Goal: Task Accomplishment & Management: Manage account settings

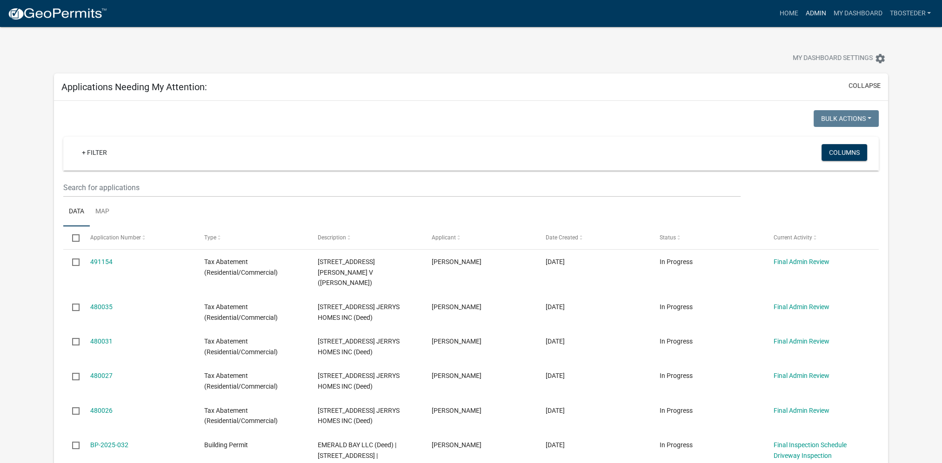
click at [817, 13] on link "Admin" at bounding box center [815, 14] width 28 height 18
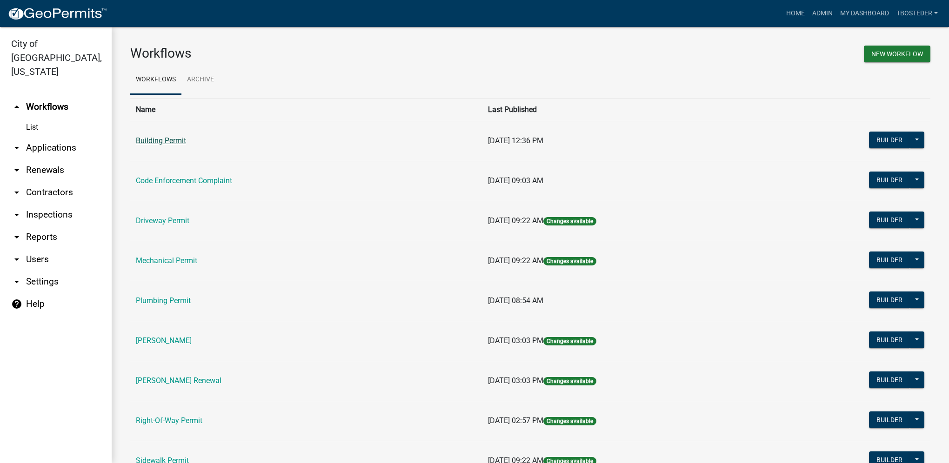
click at [164, 139] on link "Building Permit" at bounding box center [161, 140] width 50 height 9
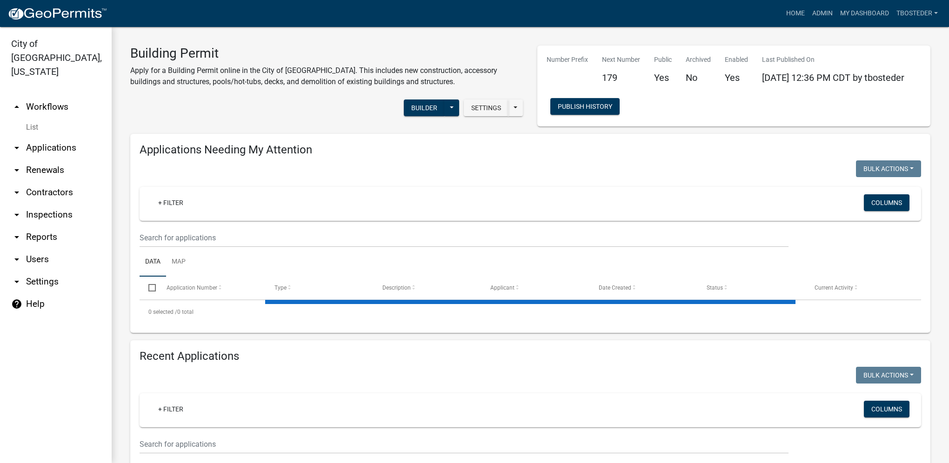
select select "1: 25"
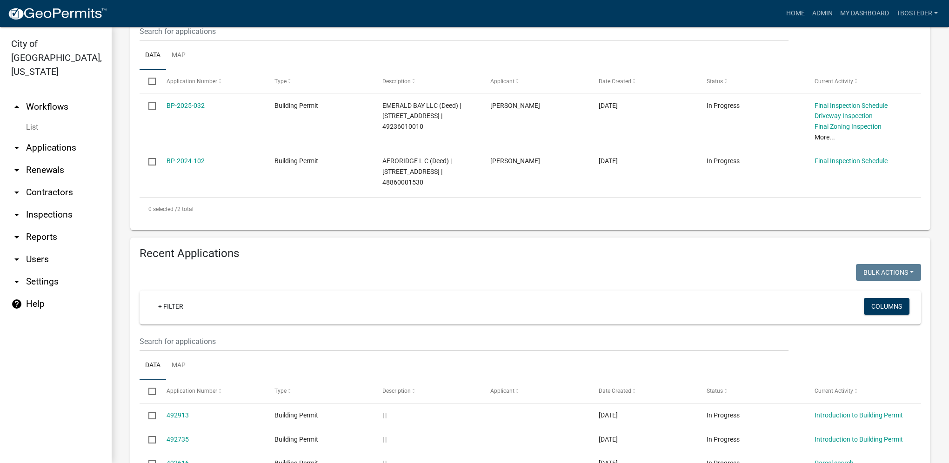
scroll to position [232, 0]
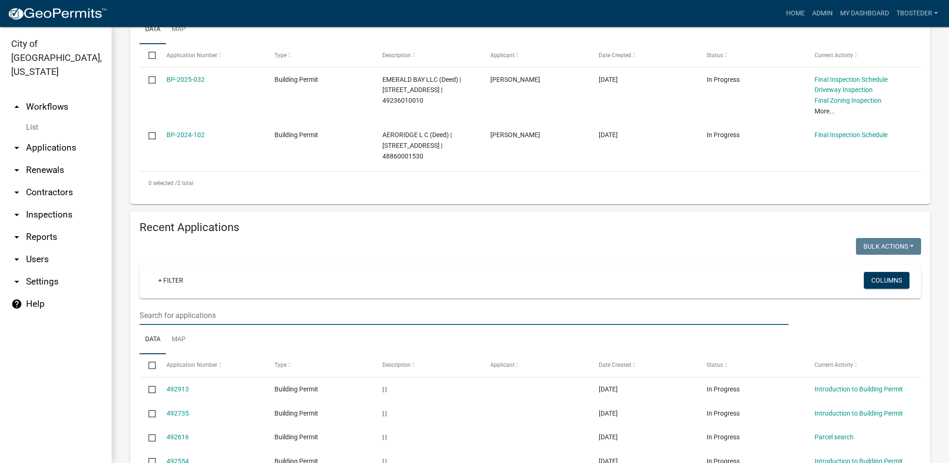
click at [289, 316] on input "text" at bounding box center [463, 315] width 649 height 19
type input "2025-176"
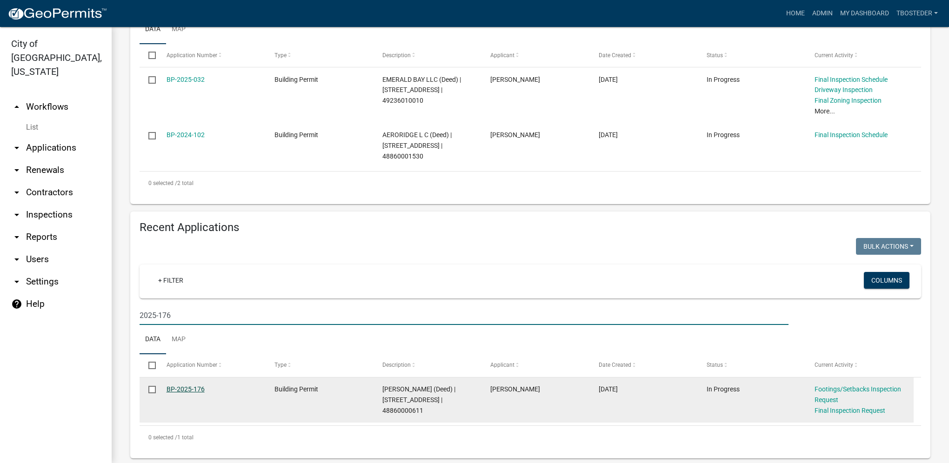
click at [203, 391] on link "BP-2025-176" at bounding box center [185, 388] width 38 height 7
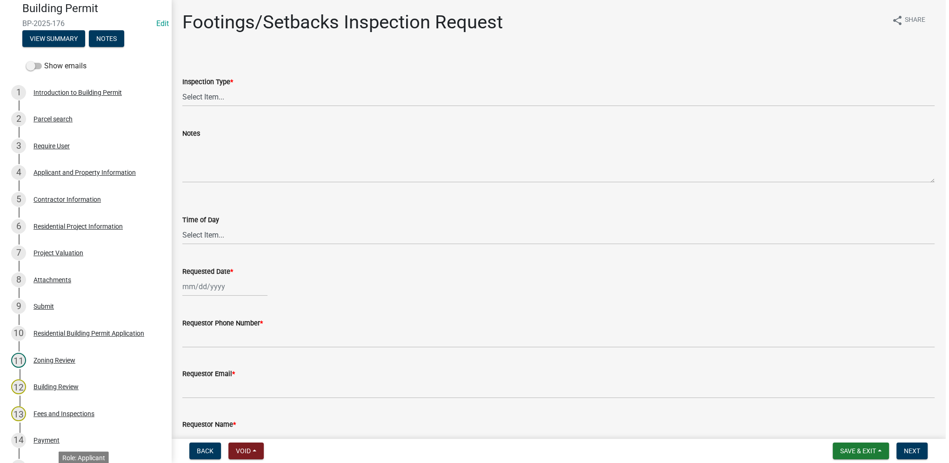
scroll to position [85, 0]
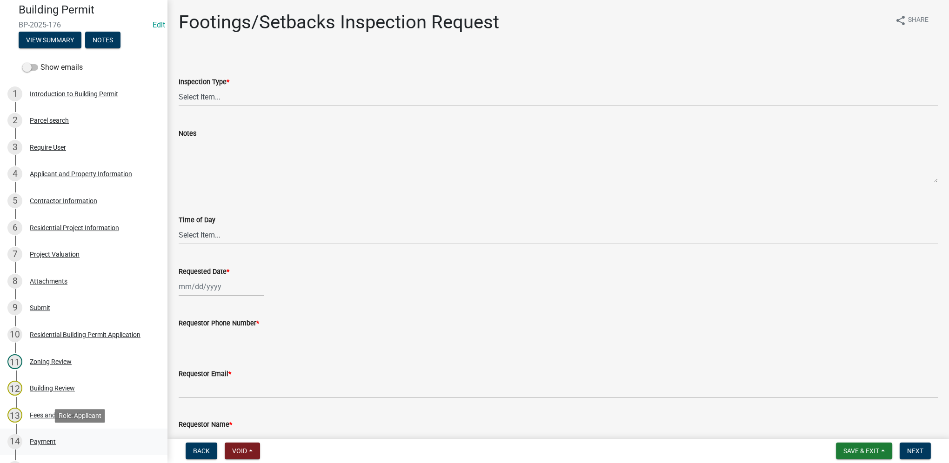
click at [46, 437] on div "14 Payment" at bounding box center [79, 441] width 145 height 15
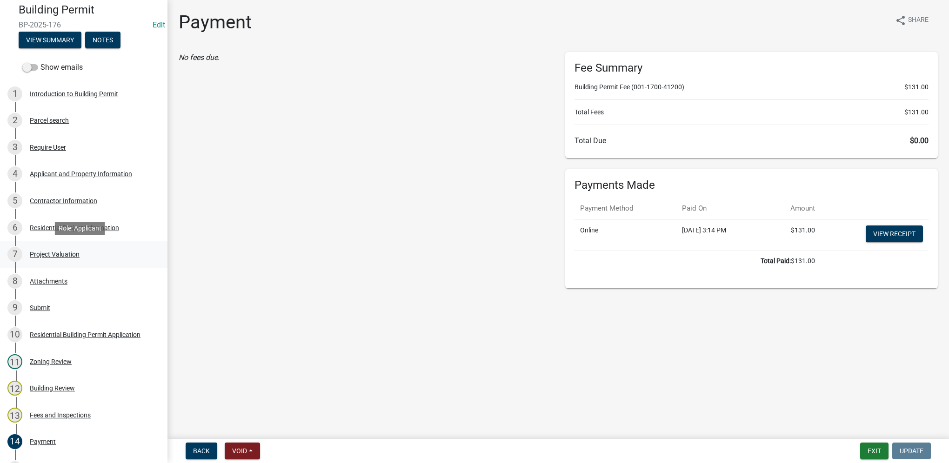
click at [38, 259] on div "7 Project Valuation" at bounding box center [79, 254] width 145 height 15
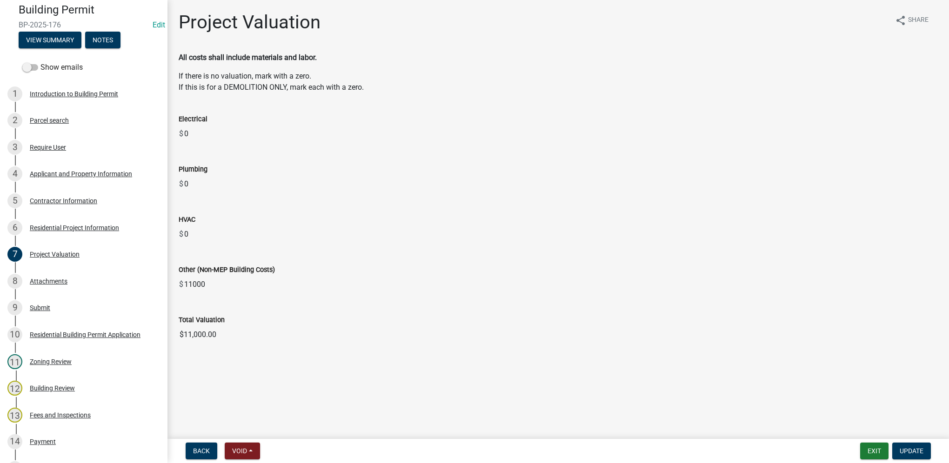
click at [264, 335] on input "$11,000.00" at bounding box center [558, 334] width 759 height 19
drag, startPoint x: 239, startPoint y: 333, endPoint x: 160, endPoint y: 334, distance: 78.6
click at [160, 334] on div "Building Permit BP-2025-176 Edit View Summary Notes Show emails 1 Introduction …" at bounding box center [474, 231] width 949 height 463
click at [88, 227] on div "Residential Project Information" at bounding box center [74, 228] width 89 height 7
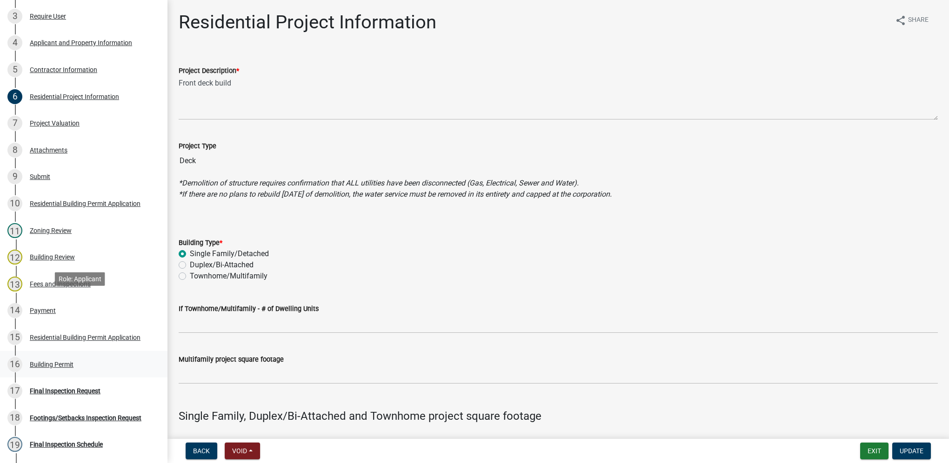
scroll to position [224, 0]
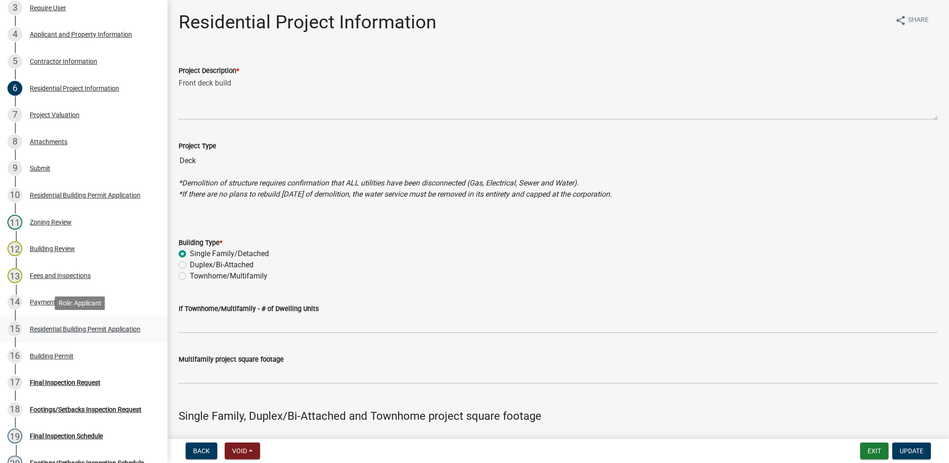
click at [95, 332] on div "Residential Building Permit Application" at bounding box center [85, 329] width 111 height 7
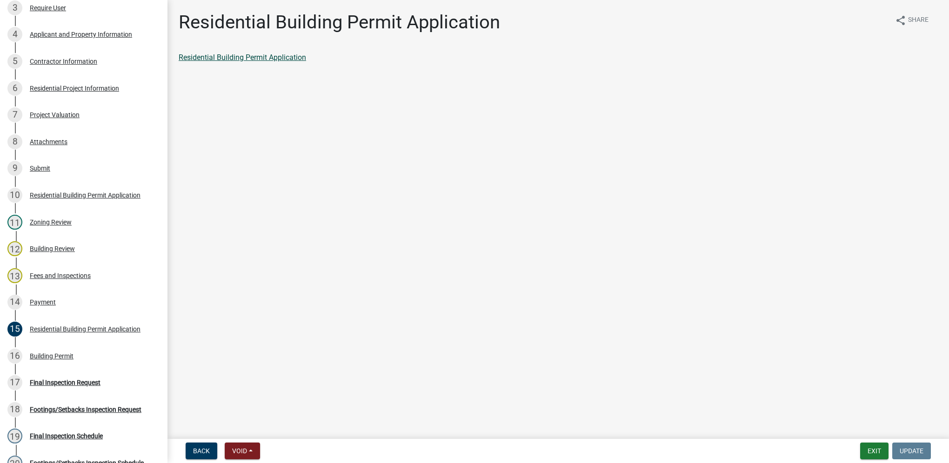
click at [292, 53] on link "Residential Building Permit Application" at bounding box center [242, 57] width 127 height 9
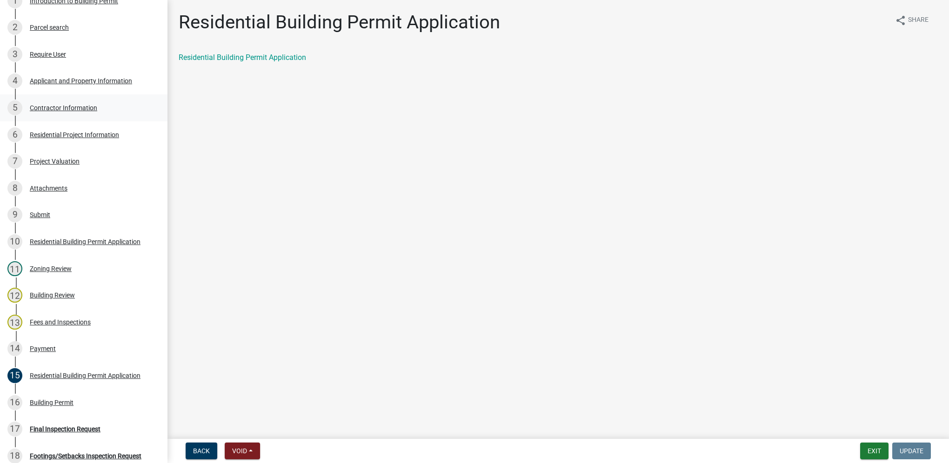
click at [90, 113] on div "5 Contractor Information" at bounding box center [79, 107] width 145 height 15
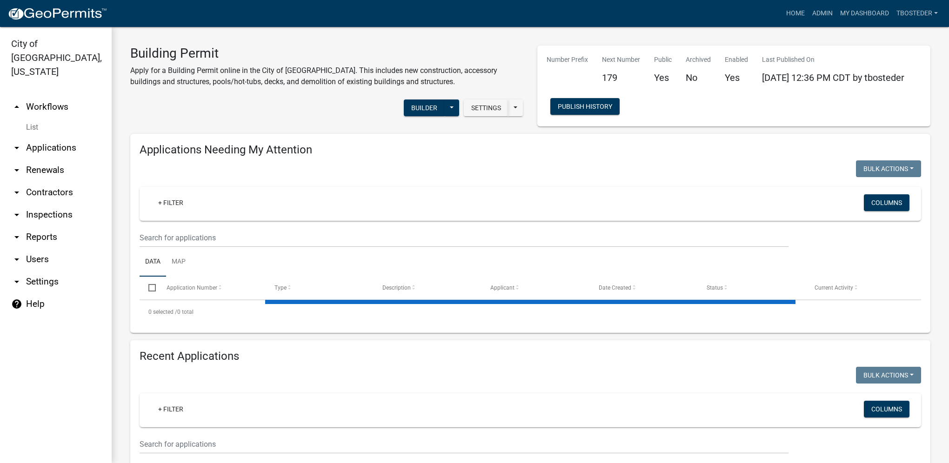
select select "1: 25"
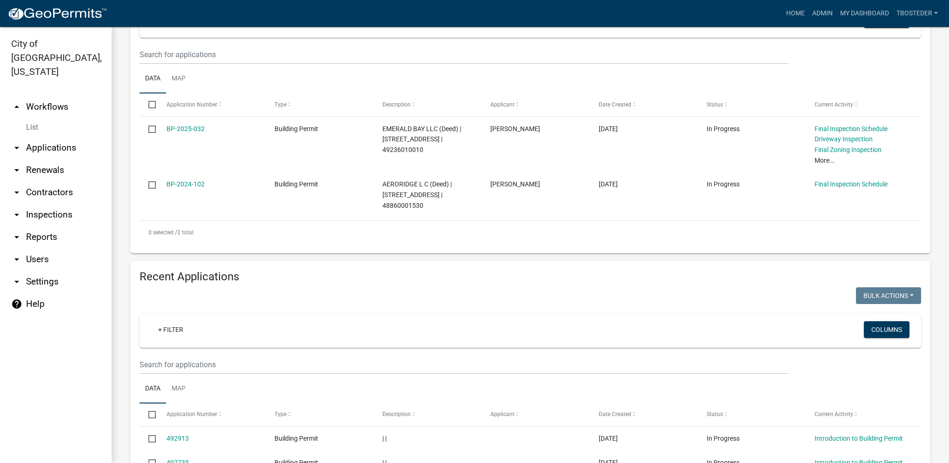
scroll to position [186, 0]
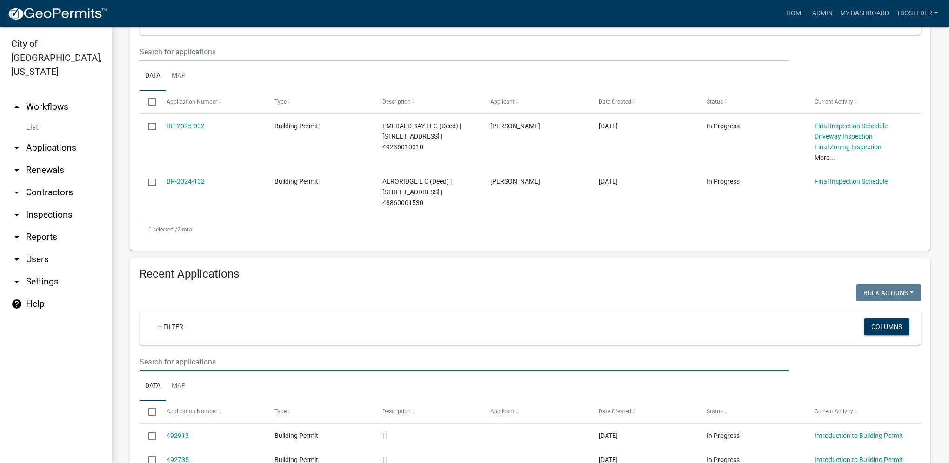
click at [188, 368] on input "text" at bounding box center [463, 361] width 649 height 19
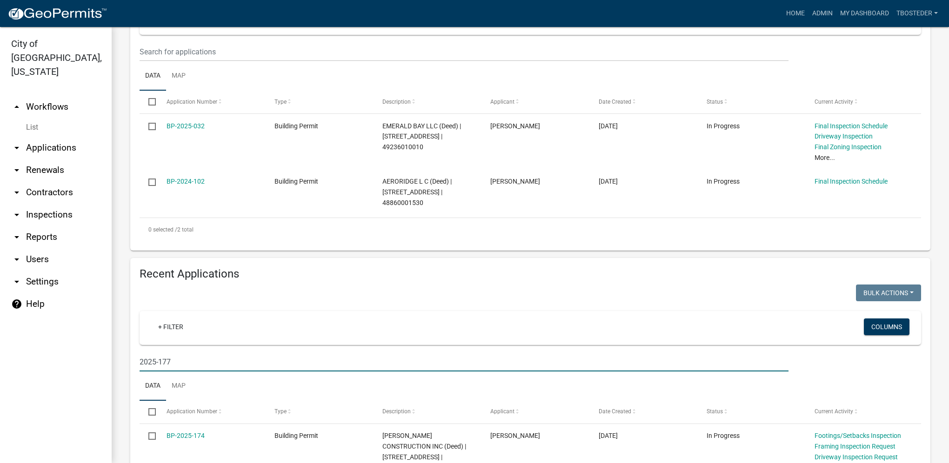
type input "2025-177"
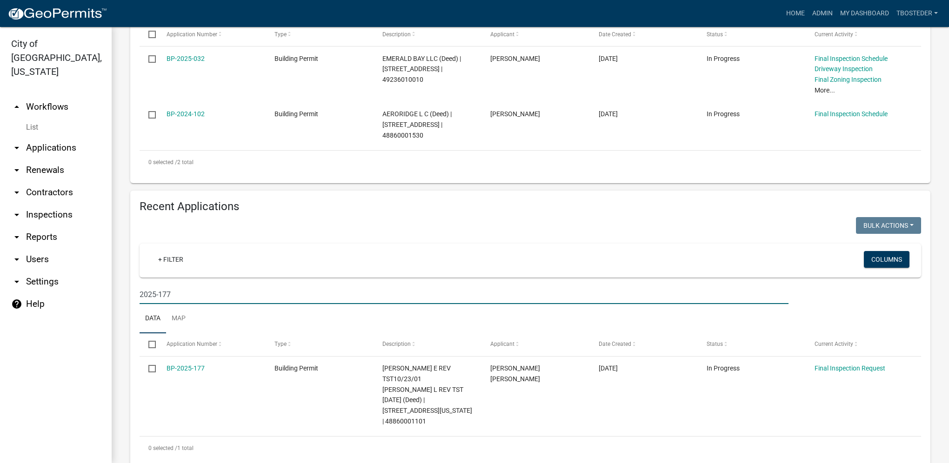
scroll to position [269, 0]
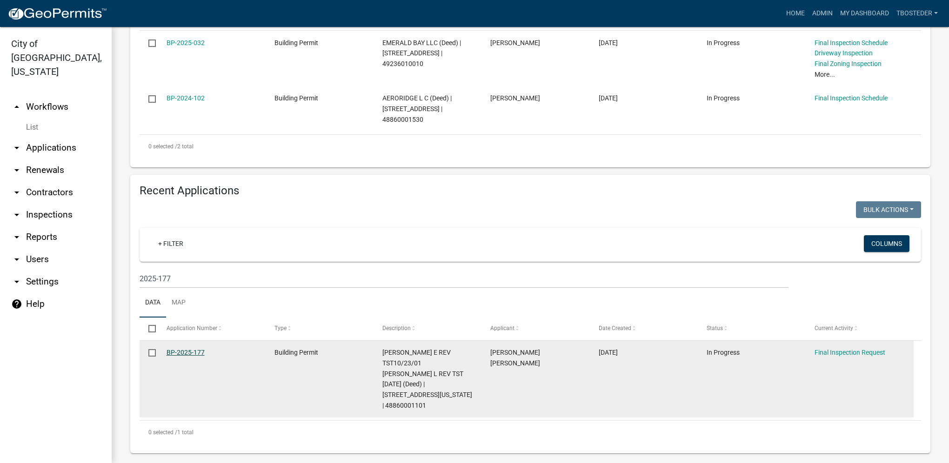
click at [183, 356] on link "BP-2025-177" at bounding box center [185, 352] width 38 height 7
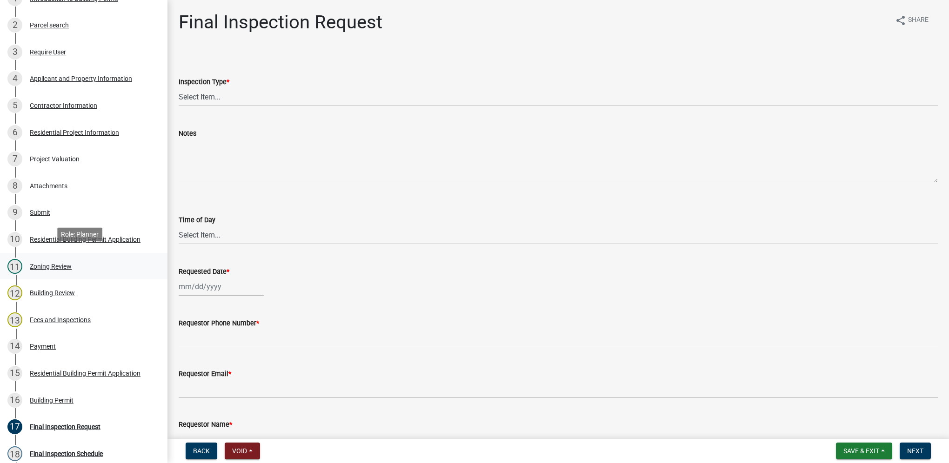
scroll to position [186, 0]
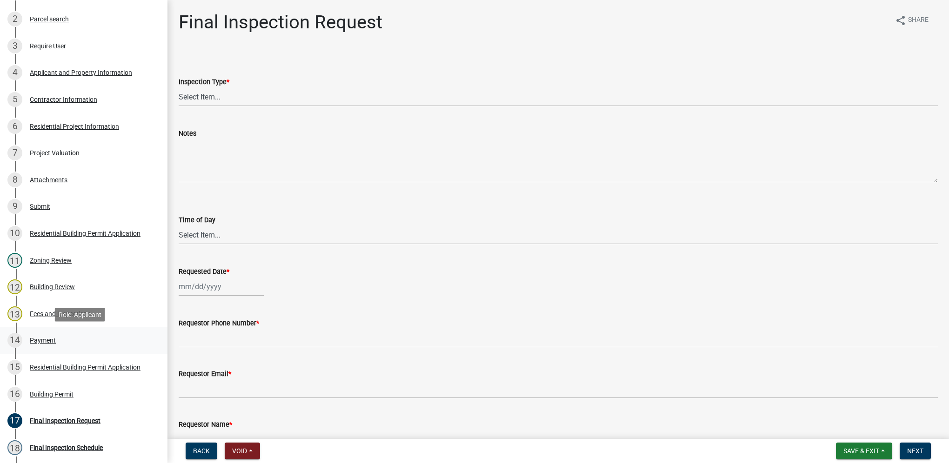
click at [41, 334] on div "14 Payment" at bounding box center [79, 340] width 145 height 15
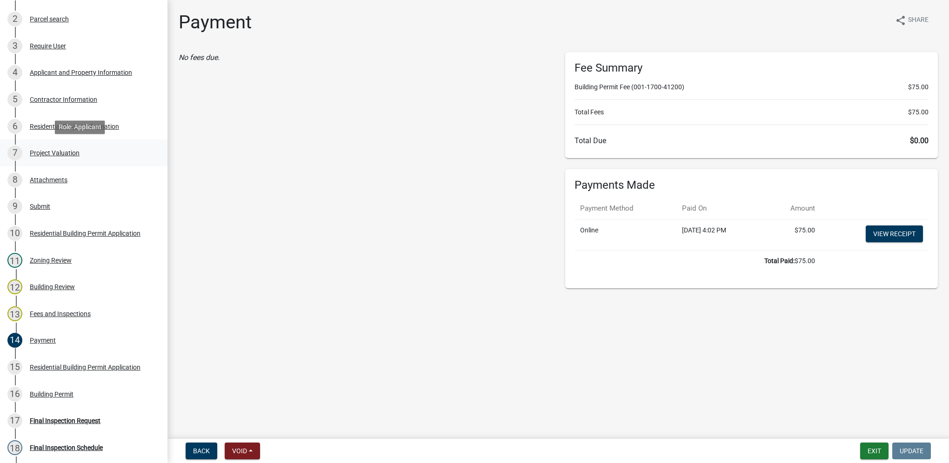
click at [52, 152] on div "Project Valuation" at bounding box center [55, 153] width 50 height 7
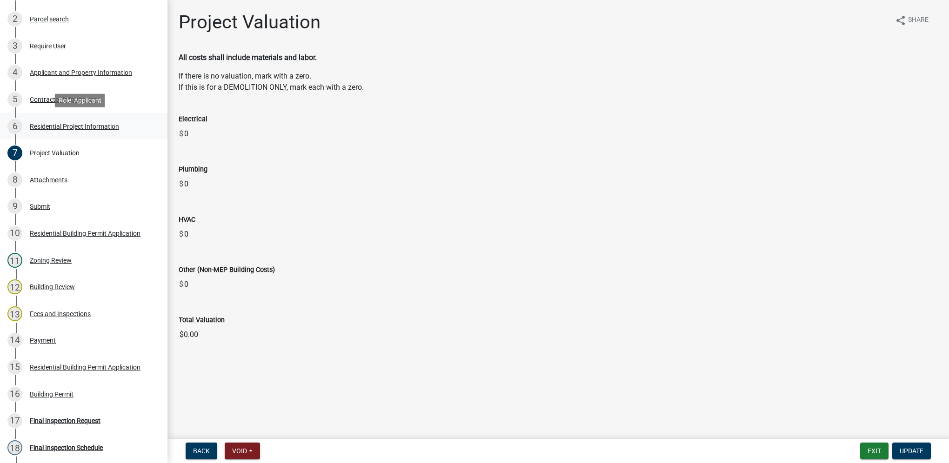
click at [79, 128] on div "Residential Project Information" at bounding box center [74, 126] width 89 height 7
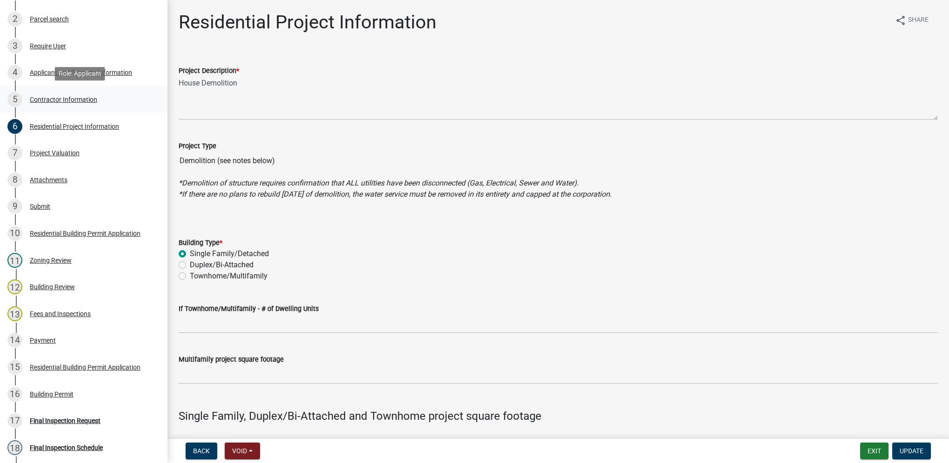
click at [62, 95] on div "5 Contractor Information" at bounding box center [79, 99] width 145 height 15
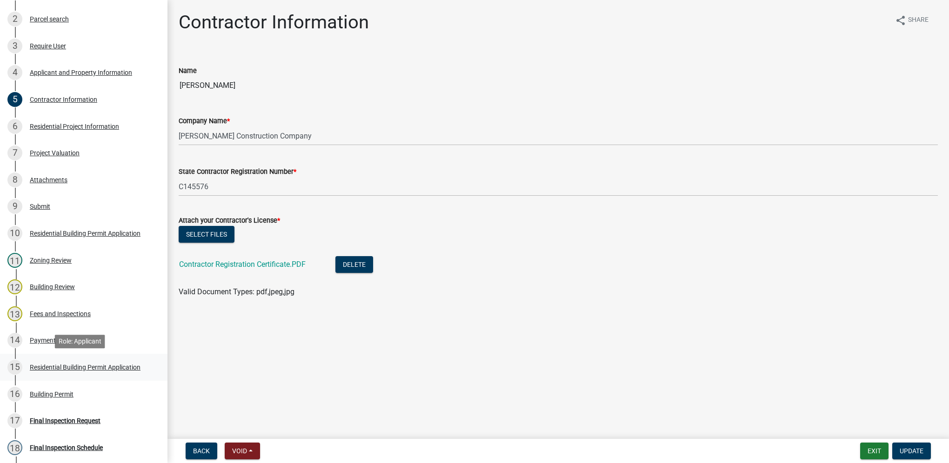
click at [119, 360] on div "15 Residential Building Permit Application" at bounding box center [79, 367] width 145 height 15
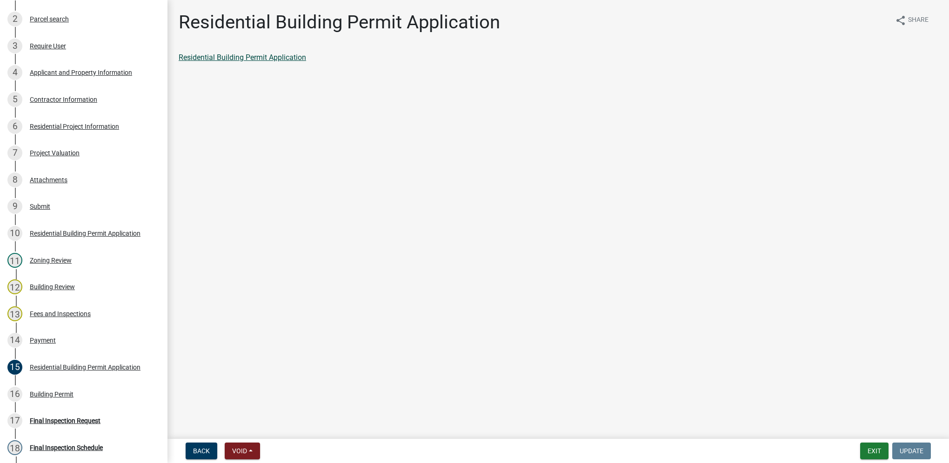
click at [272, 60] on link "Residential Building Permit Application" at bounding box center [242, 57] width 127 height 9
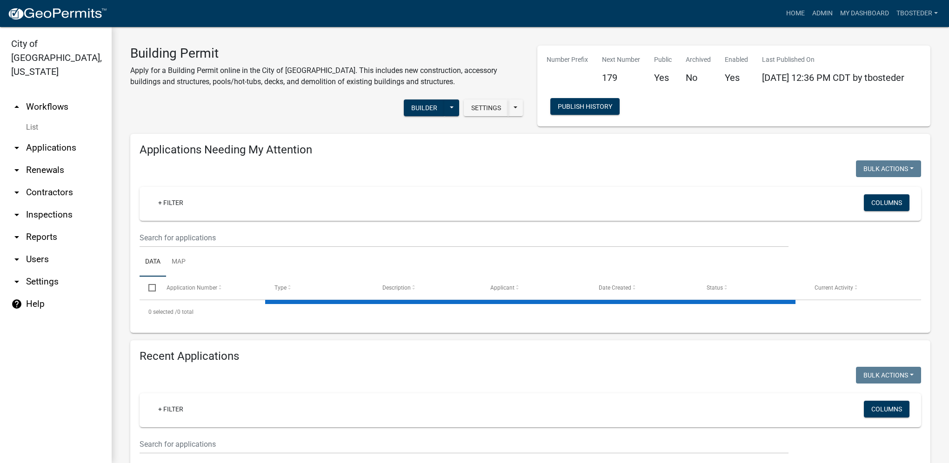
select select "1: 25"
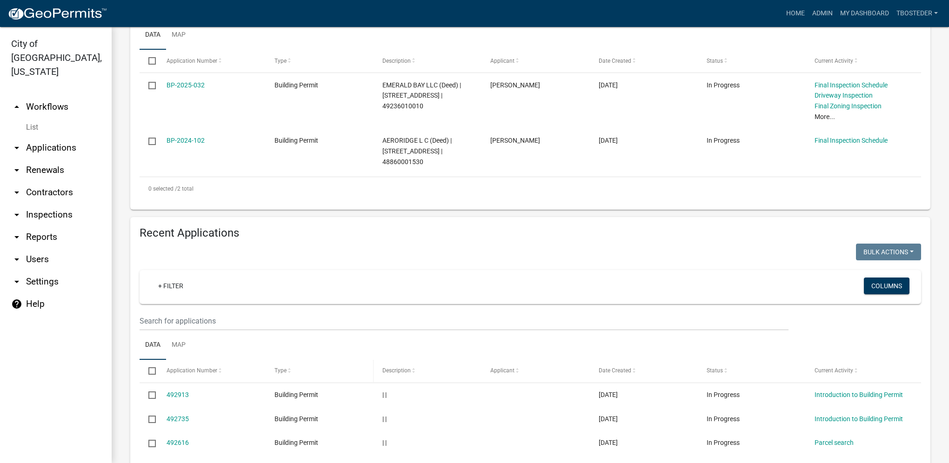
scroll to position [232, 0]
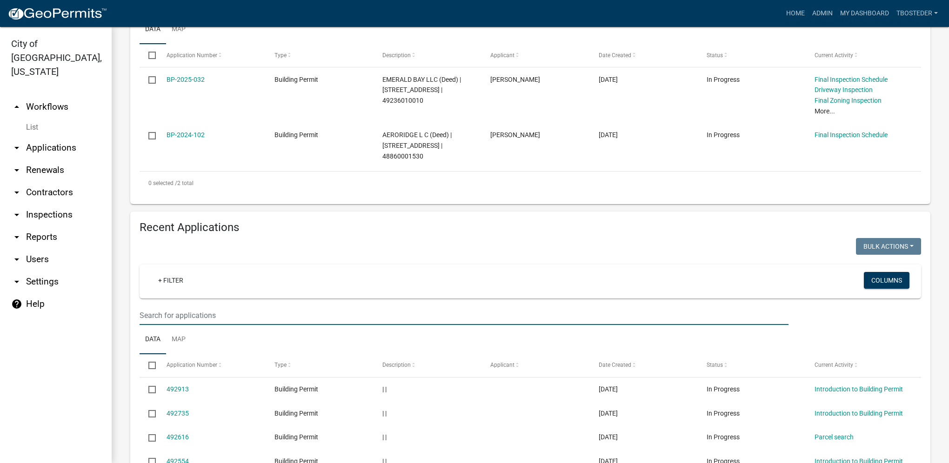
click at [204, 319] on input "text" at bounding box center [463, 315] width 649 height 19
type input "2025-178"
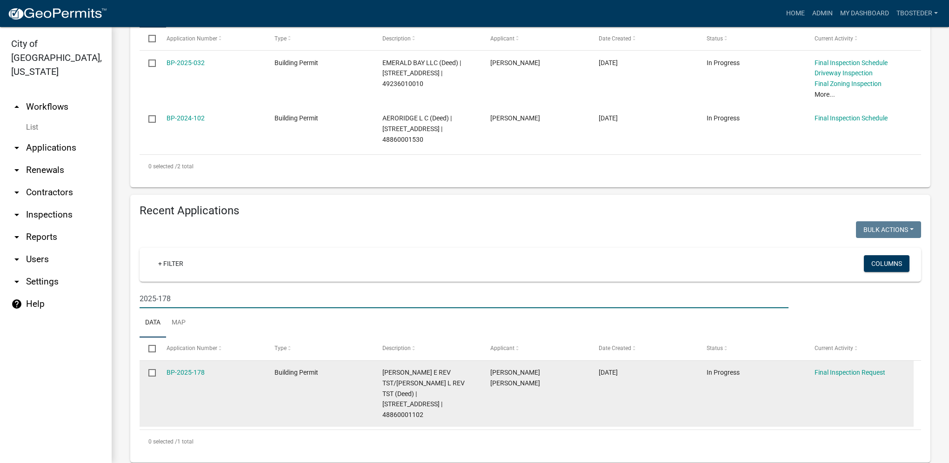
scroll to position [259, 0]
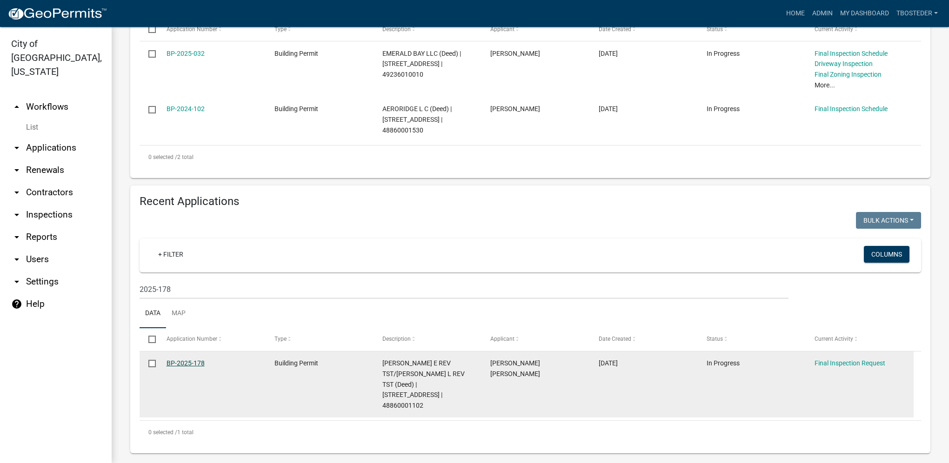
click at [198, 366] on link "BP-2025-178" at bounding box center [185, 362] width 38 height 7
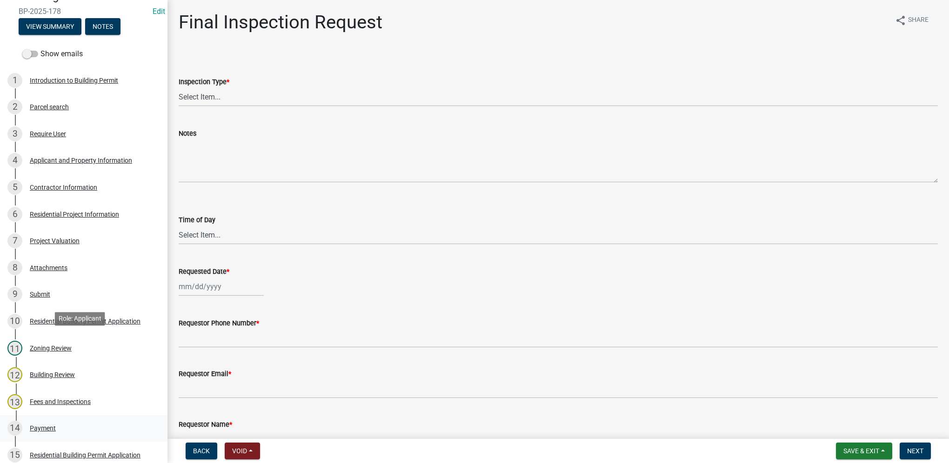
scroll to position [186, 0]
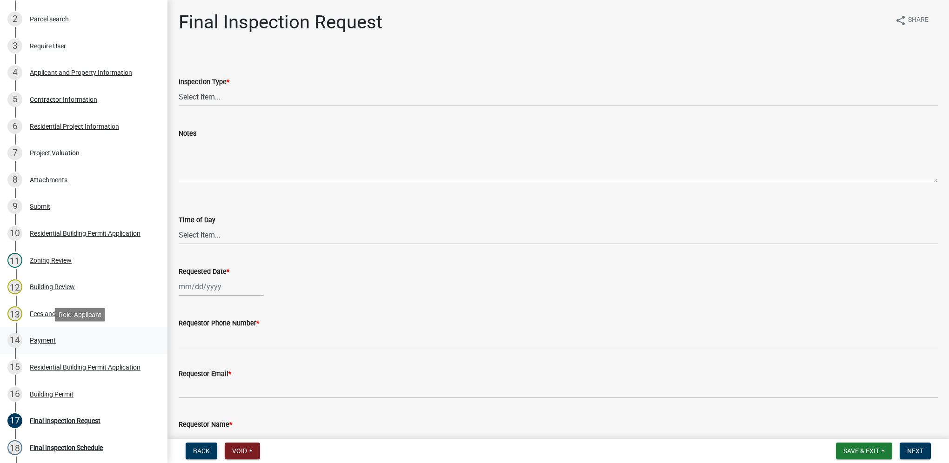
click at [43, 343] on div "Payment" at bounding box center [43, 340] width 26 height 7
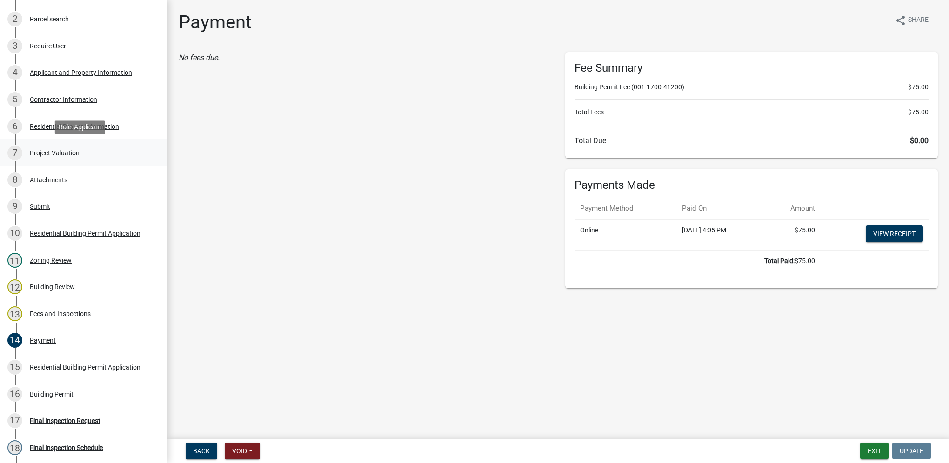
click at [52, 154] on div "Project Valuation" at bounding box center [55, 153] width 50 height 7
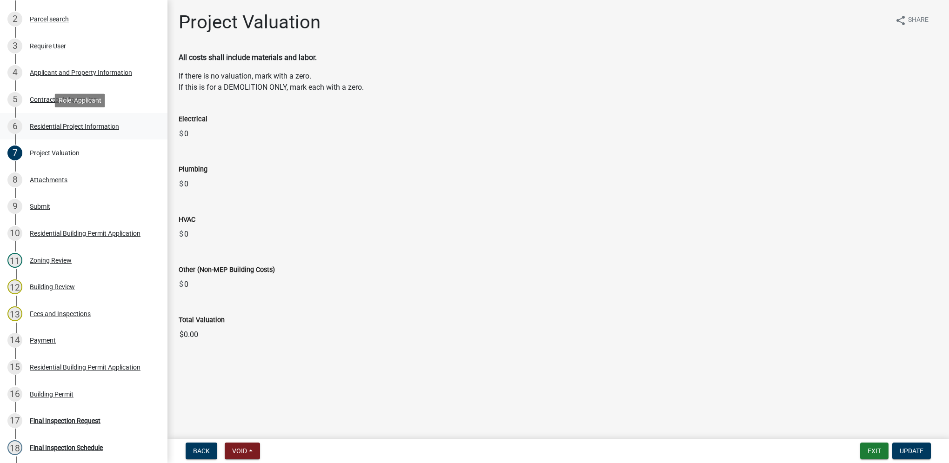
click at [54, 129] on div "Residential Project Information" at bounding box center [74, 126] width 89 height 7
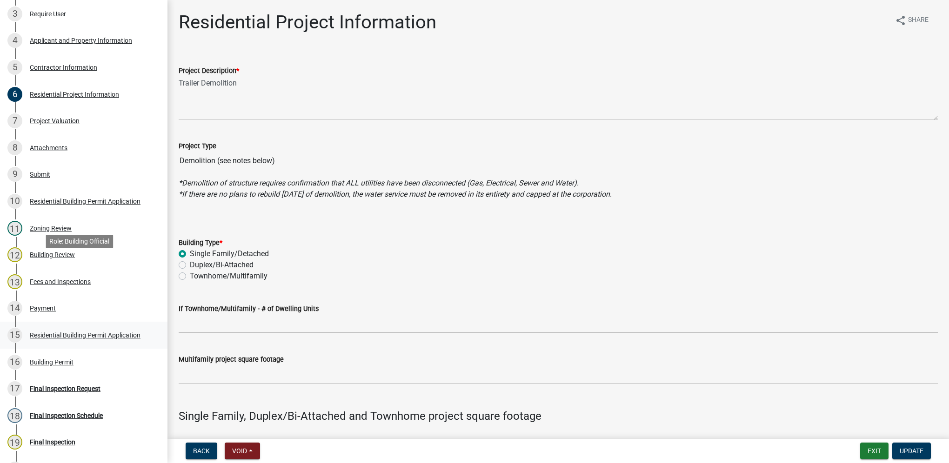
scroll to position [232, 0]
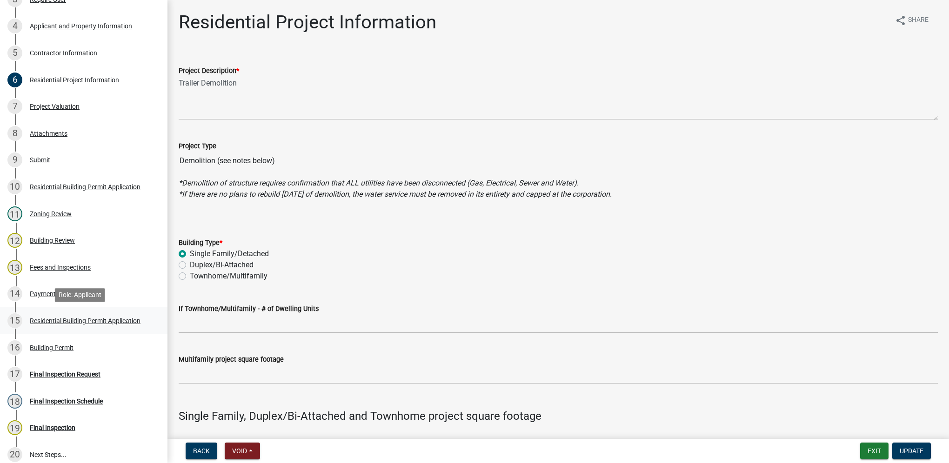
click at [127, 318] on div "Residential Building Permit Application" at bounding box center [85, 321] width 111 height 7
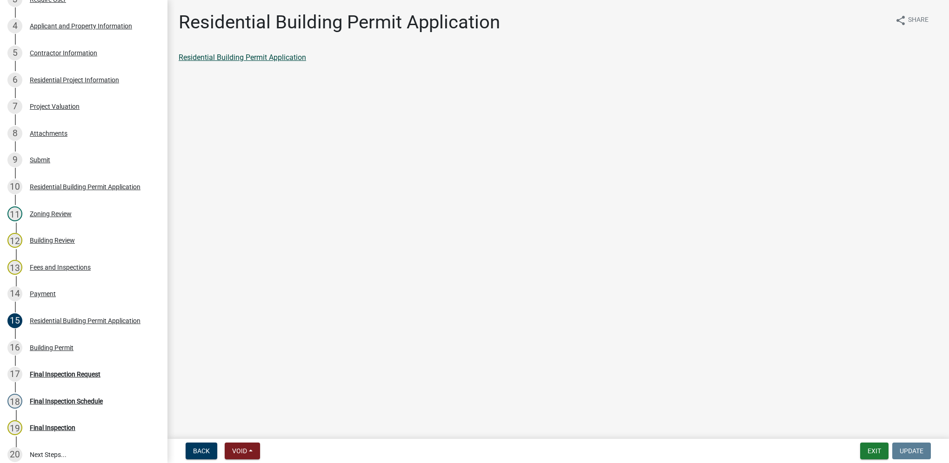
click at [239, 54] on link "Residential Building Permit Application" at bounding box center [242, 57] width 127 height 9
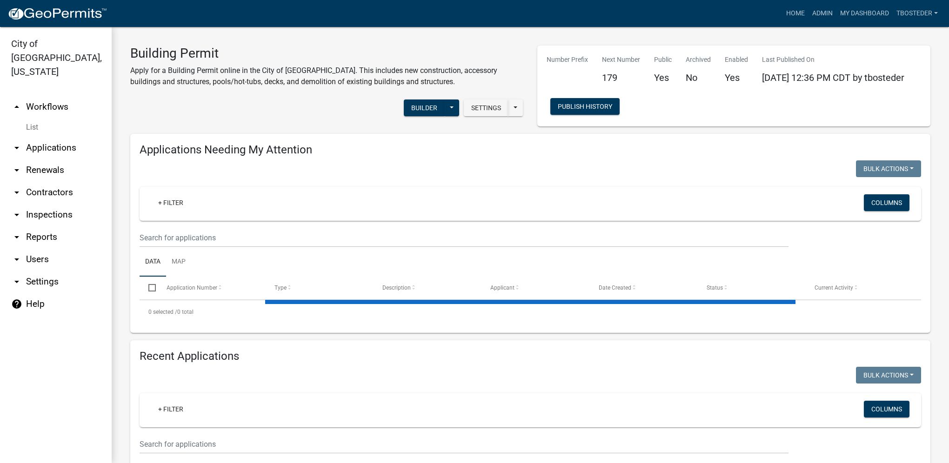
select select "1: 25"
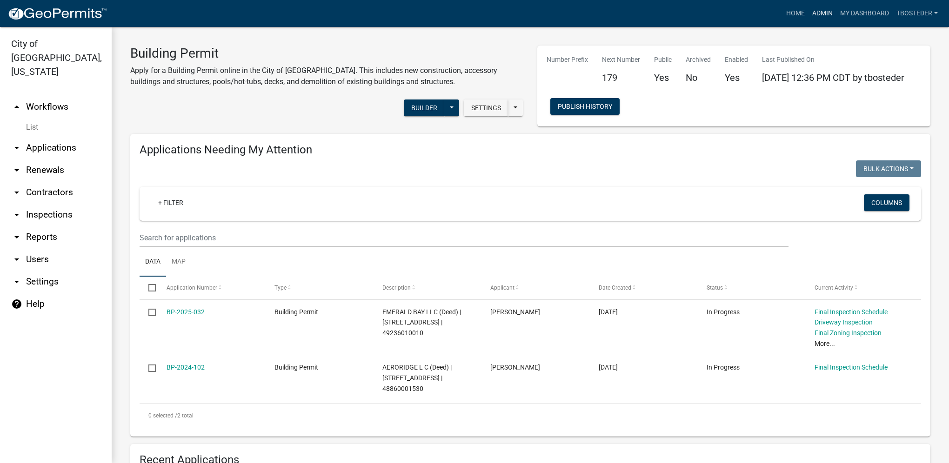
click at [816, 13] on link "Admin" at bounding box center [822, 14] width 28 height 18
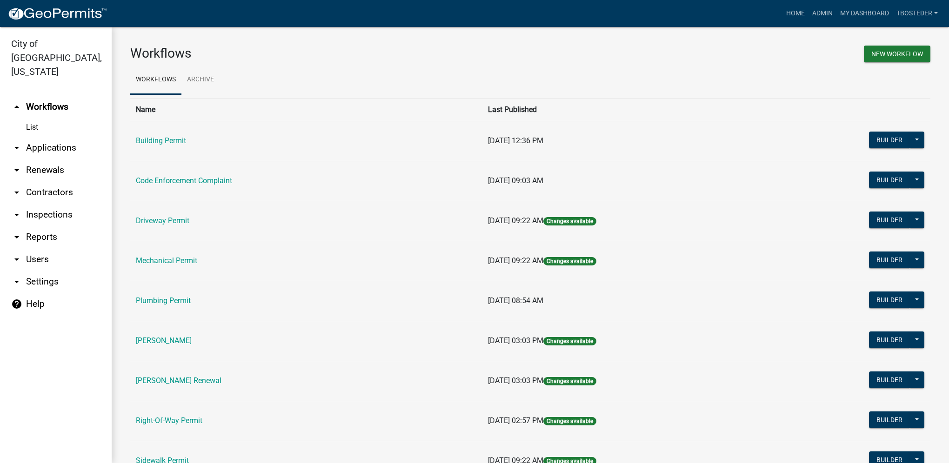
click at [47, 226] on link "arrow_drop_down Reports" at bounding box center [56, 237] width 112 height 22
select select "0: null"
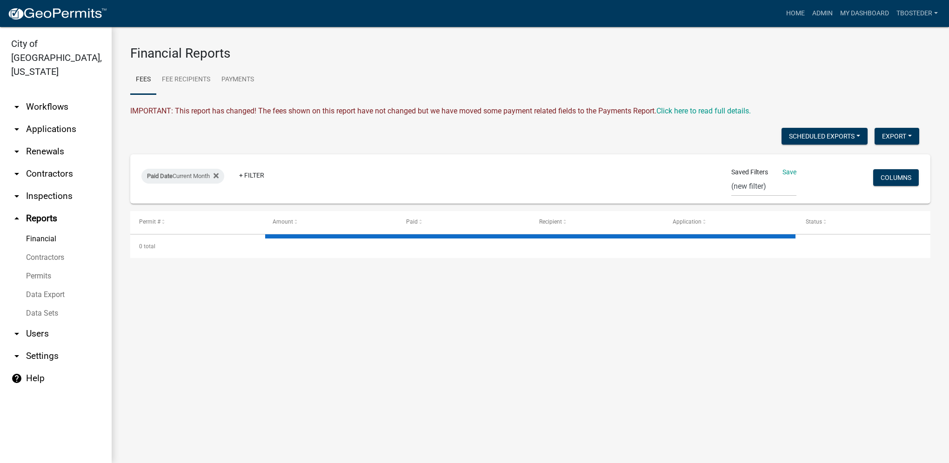
click at [50, 230] on link "Financial" at bounding box center [56, 239] width 112 height 19
select select "3: 100"
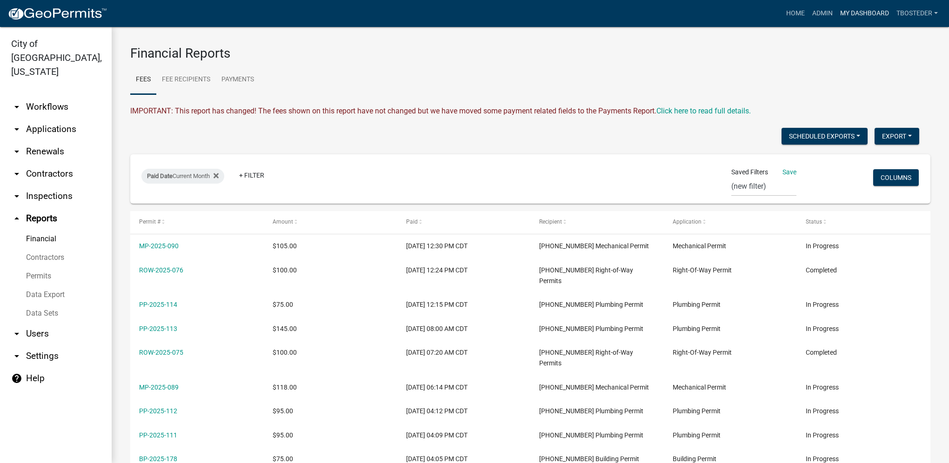
click at [841, 11] on link "My Dashboard" at bounding box center [864, 14] width 56 height 18
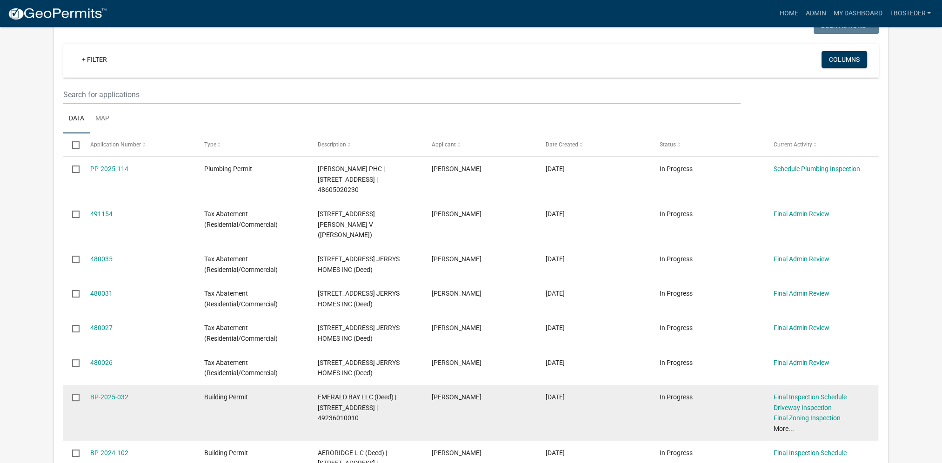
scroll to position [46, 0]
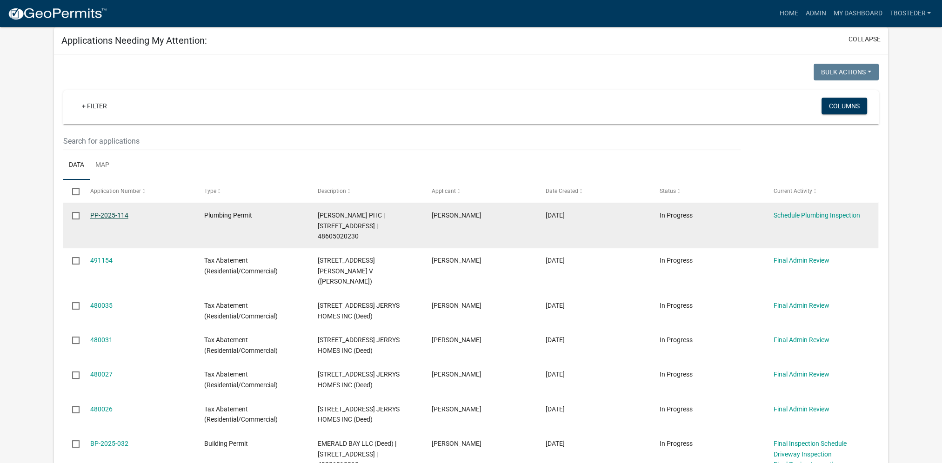
click at [119, 215] on link "PP-2025-114" at bounding box center [109, 215] width 38 height 7
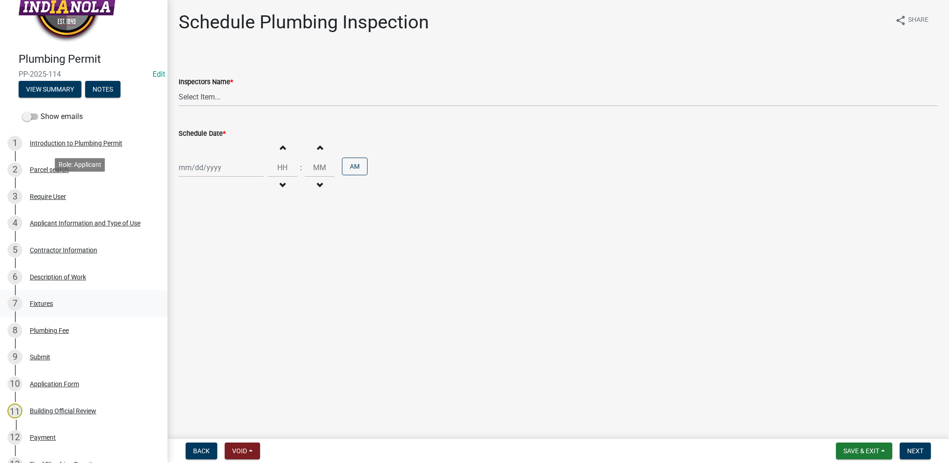
scroll to position [244, 0]
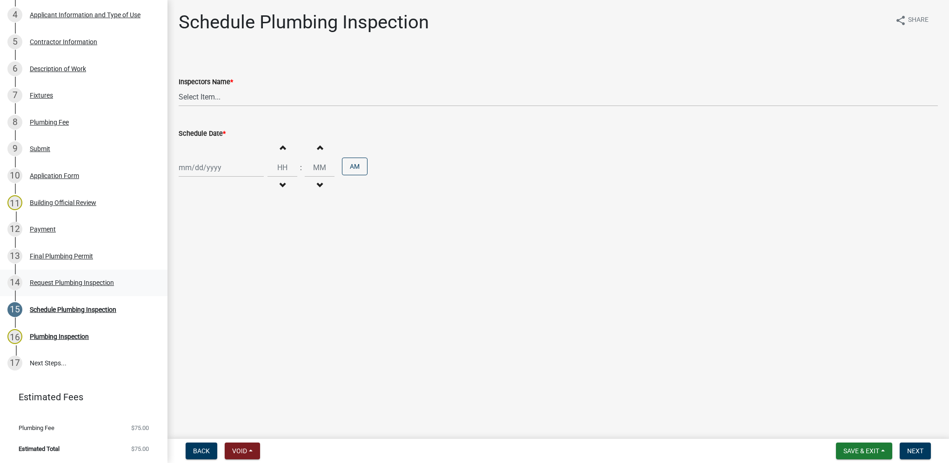
click at [86, 285] on div "Request Plumbing Inspection" at bounding box center [72, 282] width 84 height 7
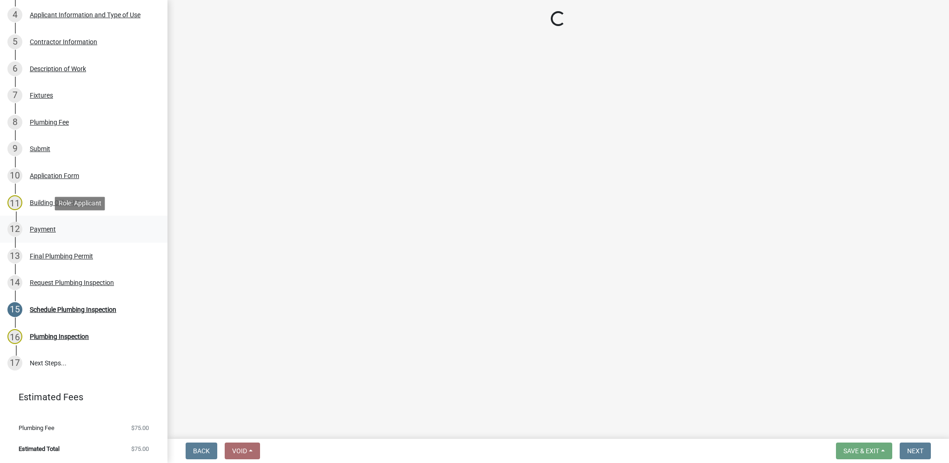
select select "90b36dbe-a3c5-433e-a0e2-0f20ac40aee5"
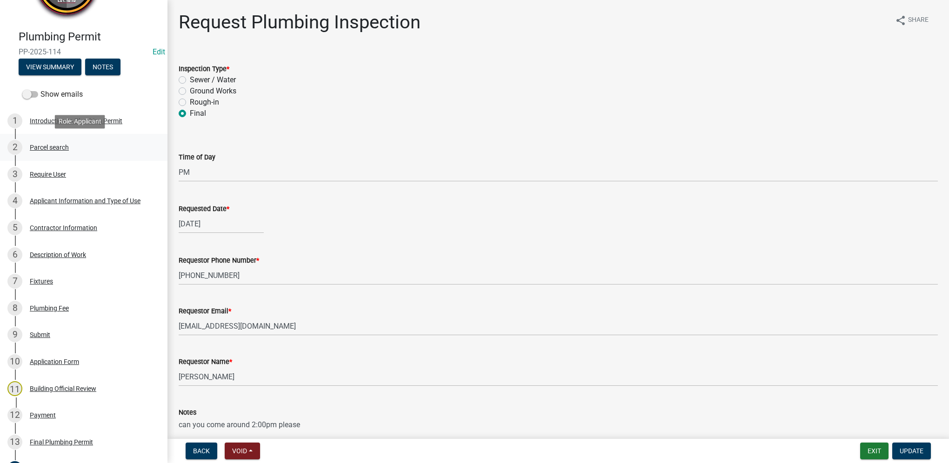
scroll to position [58, 0]
drag, startPoint x: 34, startPoint y: 153, endPoint x: 3, endPoint y: 158, distance: 31.6
click at [34, 153] on div "2 Parcel search" at bounding box center [79, 147] width 145 height 15
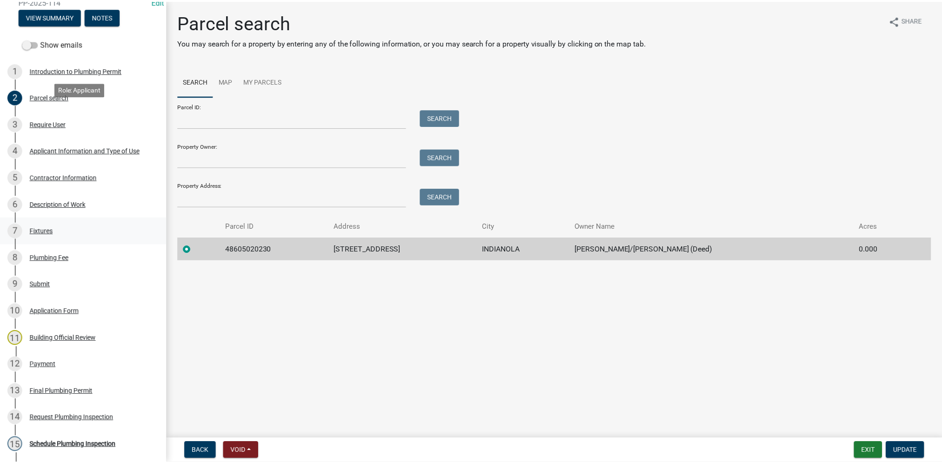
scroll to position [244, 0]
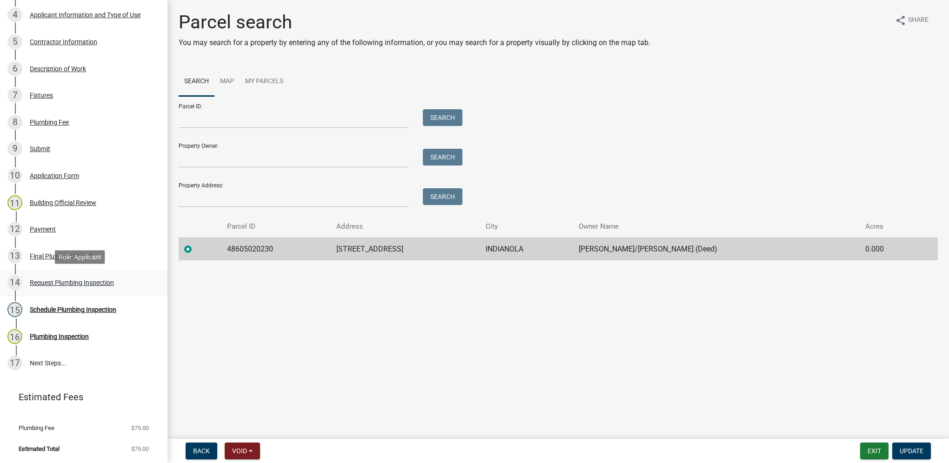
click at [80, 284] on div "Request Plumbing Inspection" at bounding box center [72, 282] width 84 height 7
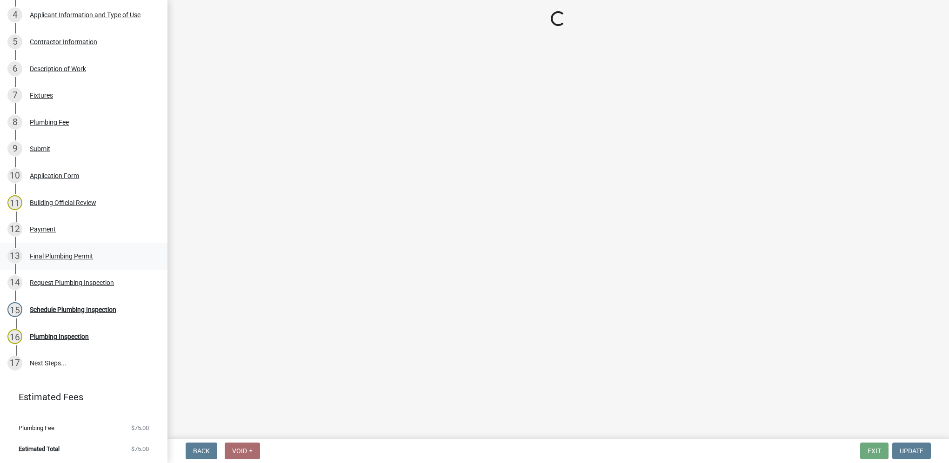
select select "90b36dbe-a3c5-433e-a0e2-0f20ac40aee5"
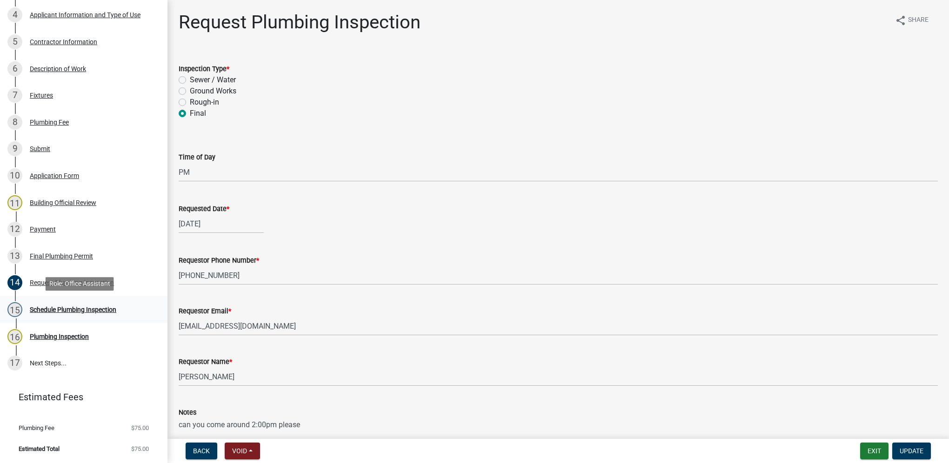
click at [71, 309] on div "Schedule Plumbing Inspection" at bounding box center [73, 309] width 86 height 7
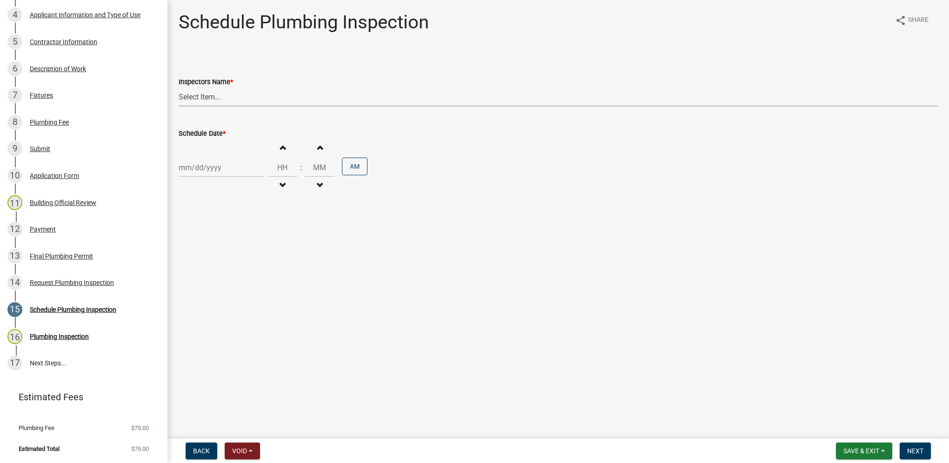
click at [234, 104] on select "Select Item... [DEMOGRAPHIC_DATA] (Indianola Other Inspector) T. Little ([PERSO…" at bounding box center [558, 96] width 759 height 19
select select "27b8dde7-9ed4-44e4-ae8e-5969b60be3e6"
click at [179, 87] on select "Select Item... [DEMOGRAPHIC_DATA] (Indianola Other Inspector) T. Little ([PERSO…" at bounding box center [558, 96] width 759 height 19
click at [234, 178] on div "Increment hours Decrement hours : Increment minutes Decrement minutes AM" at bounding box center [558, 167] width 759 height 57
click at [232, 173] on div at bounding box center [221, 167] width 85 height 19
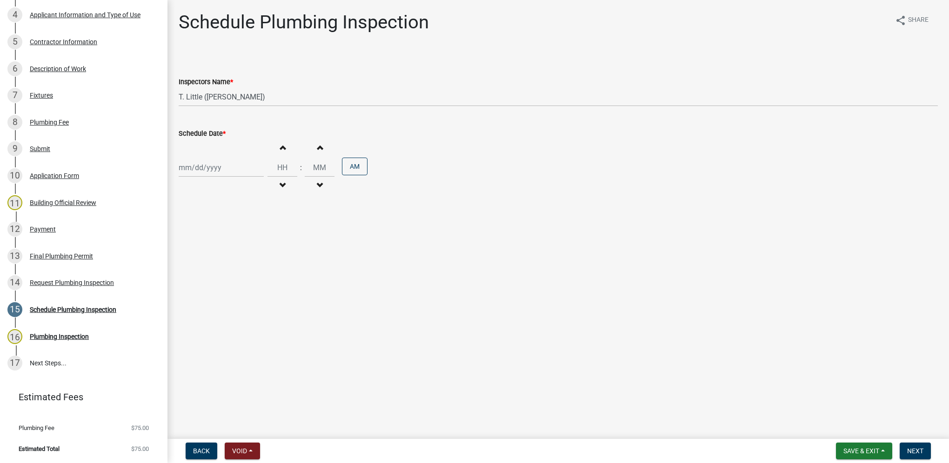
select select "10"
select select "2025"
click at [189, 263] on div "20" at bounding box center [187, 261] width 15 height 15
type input "[DATE]"
click at [267, 166] on input "Hours" at bounding box center [282, 167] width 30 height 19
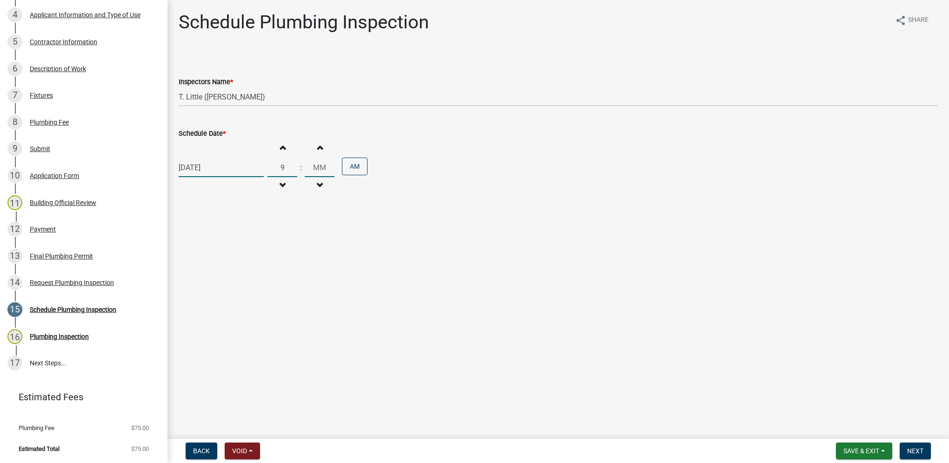
type input "09"
type input "00"
click at [918, 447] on span "Next" at bounding box center [915, 450] width 16 height 7
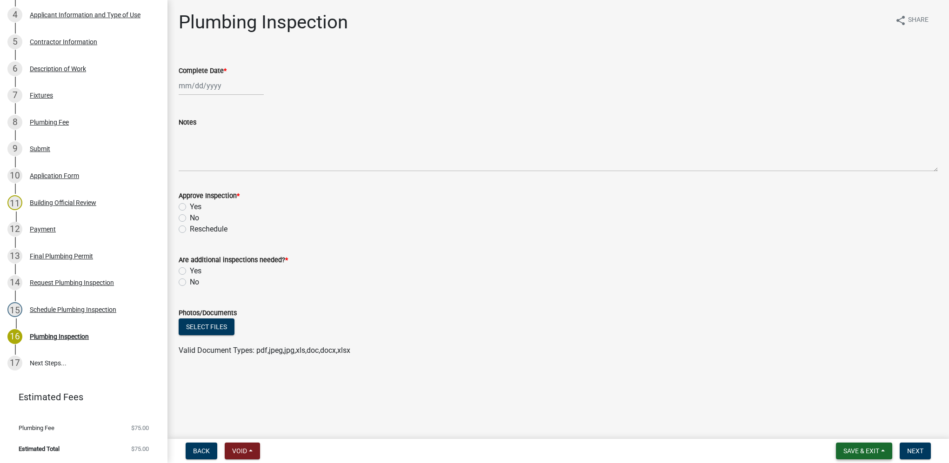
click at [883, 452] on button "Save & Exit" at bounding box center [864, 451] width 56 height 17
click at [869, 423] on button "Save & Exit" at bounding box center [854, 427] width 74 height 22
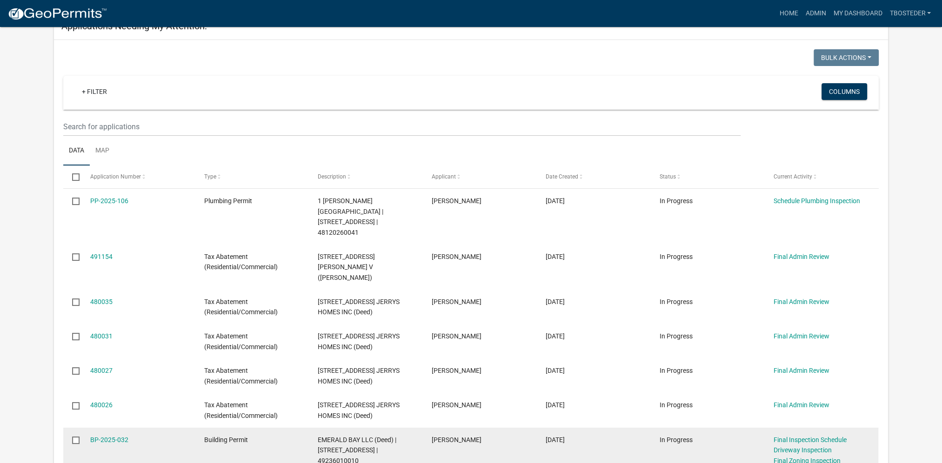
scroll to position [46, 0]
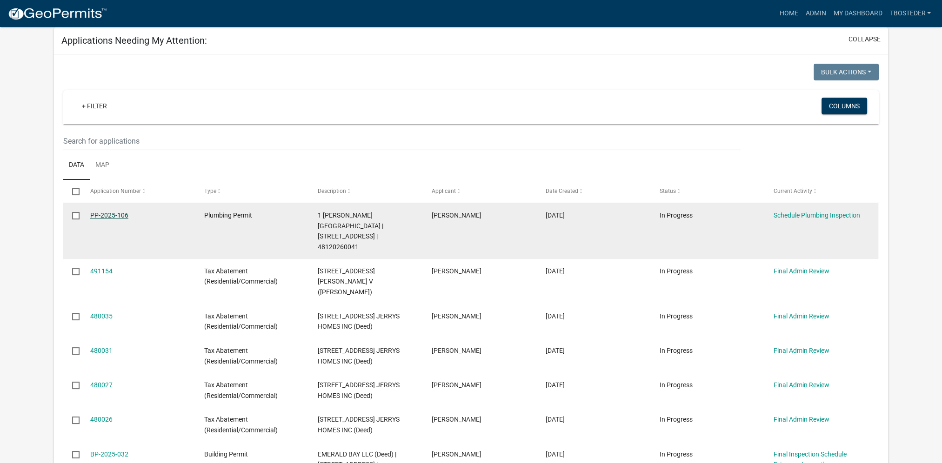
click at [99, 216] on link "PP-2025-106" at bounding box center [109, 215] width 38 height 7
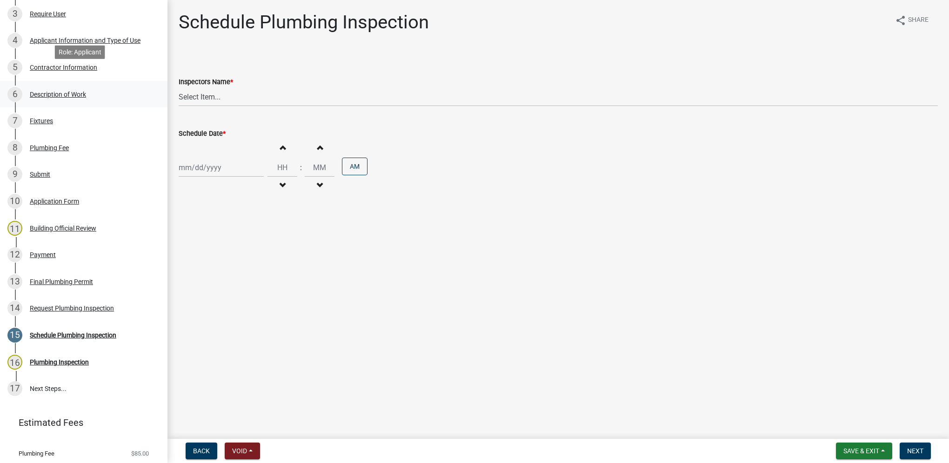
scroll to position [244, 0]
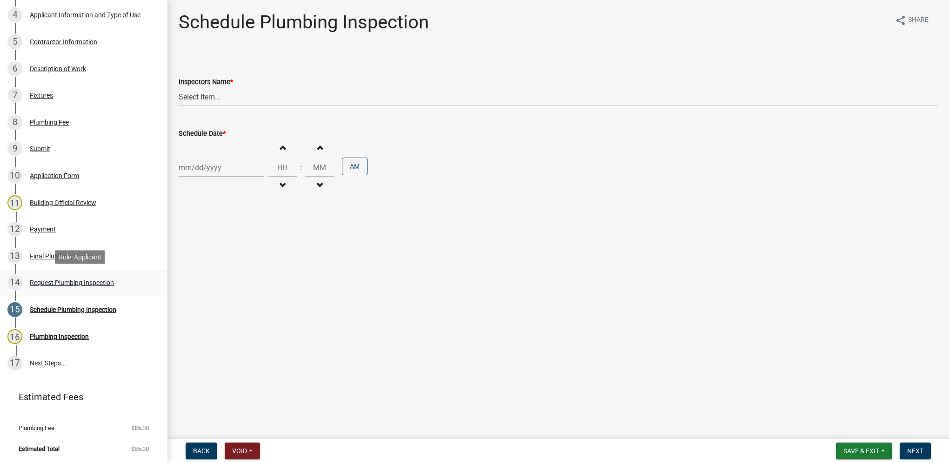
click at [87, 292] on link "14 Request Plumbing Inspection" at bounding box center [83, 283] width 167 height 27
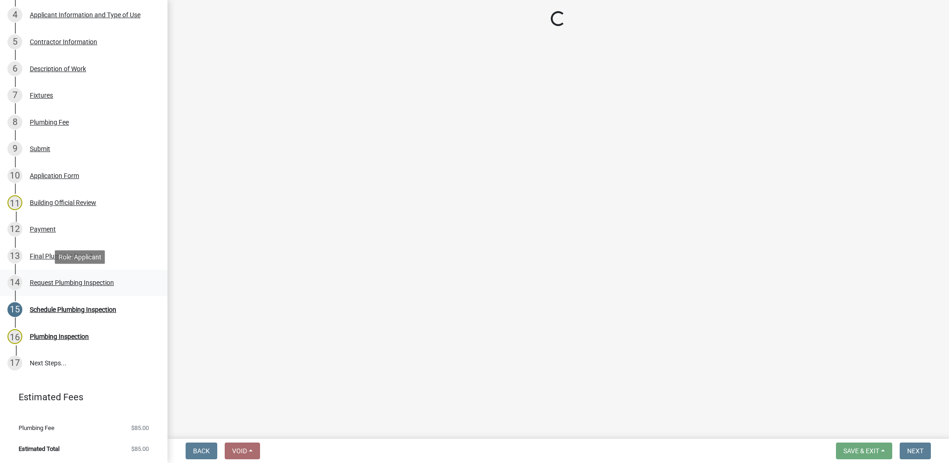
select select "5e6fc4d6-0be1-48fa-8ebd-0c1600940a56"
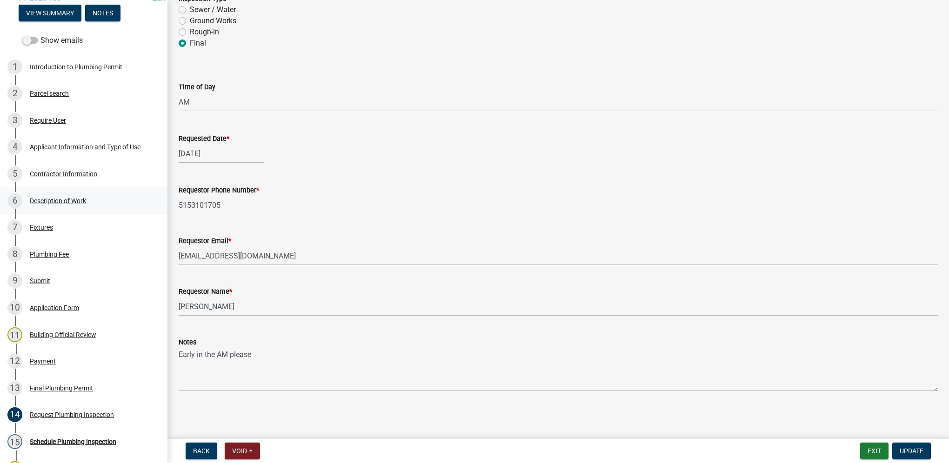
scroll to position [0, 0]
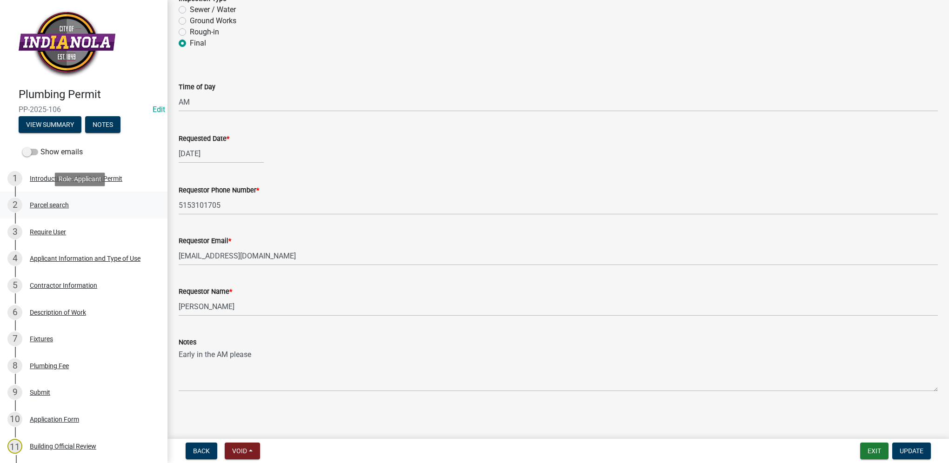
click at [69, 206] on div "Parcel search" at bounding box center [49, 205] width 39 height 7
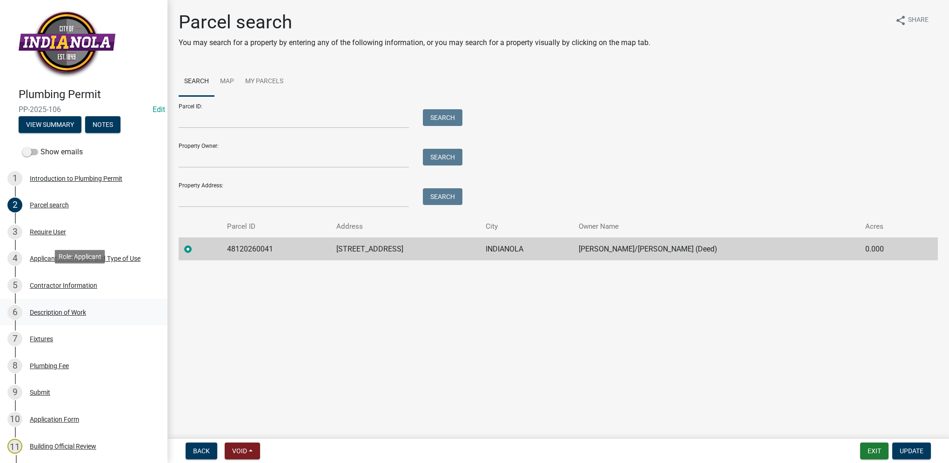
scroll to position [244, 0]
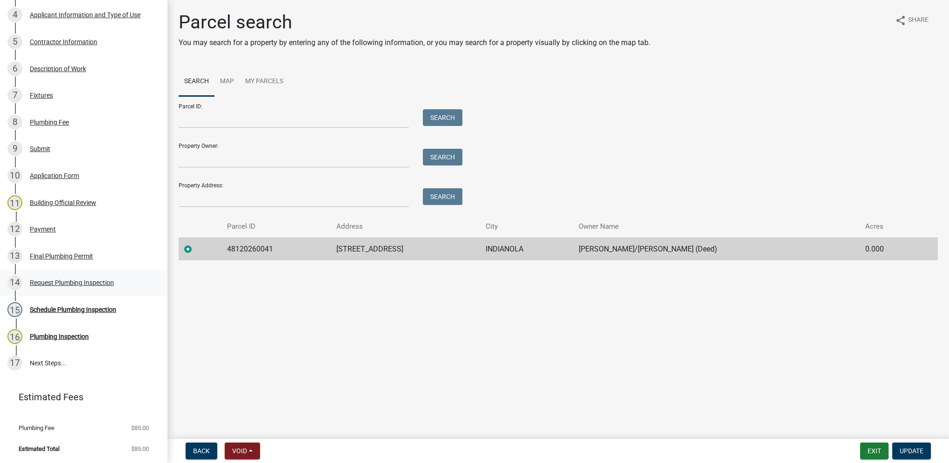
click at [63, 284] on div "Request Plumbing Inspection" at bounding box center [72, 282] width 84 height 7
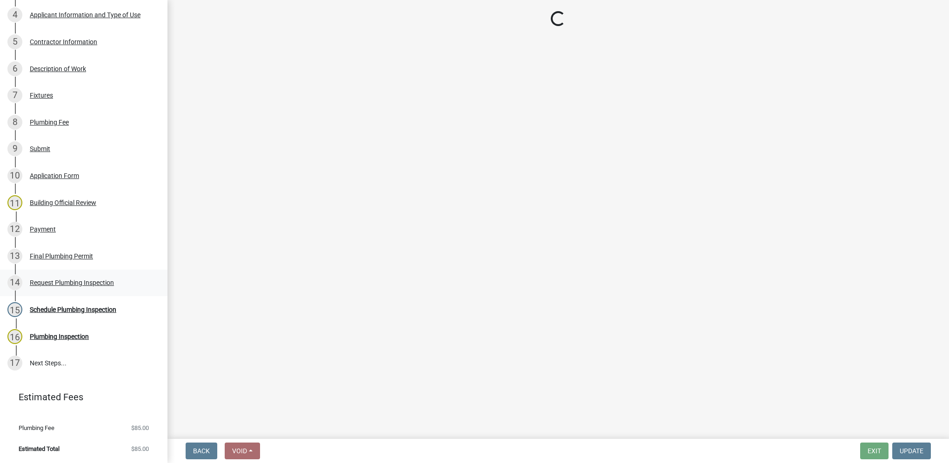
select select "5e6fc4d6-0be1-48fa-8ebd-0c1600940a56"
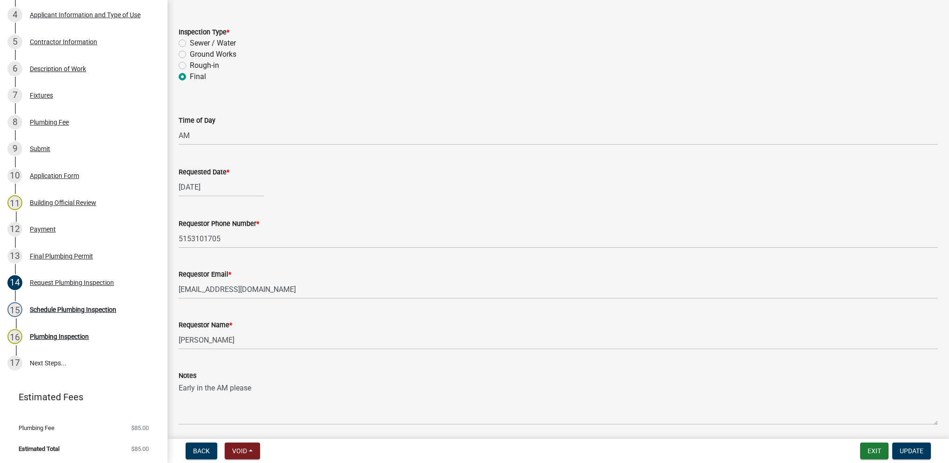
scroll to position [70, 0]
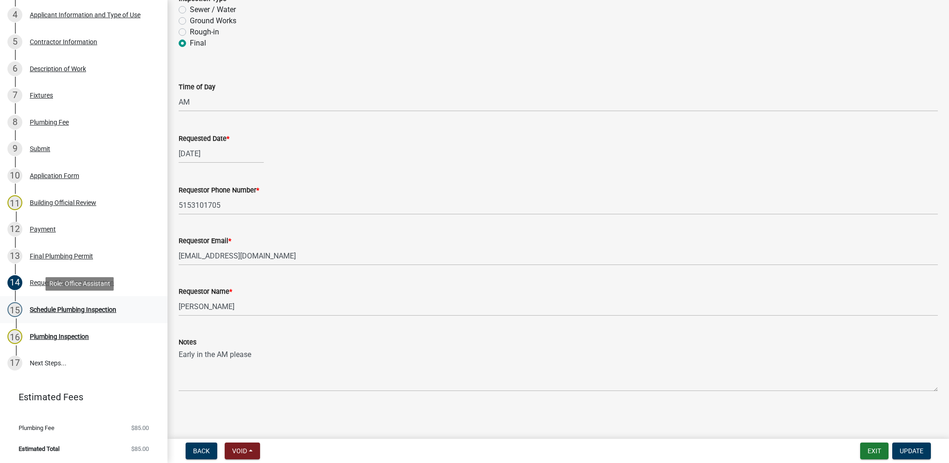
click at [94, 316] on div "15 Schedule Plumbing Inspection" at bounding box center [79, 309] width 145 height 15
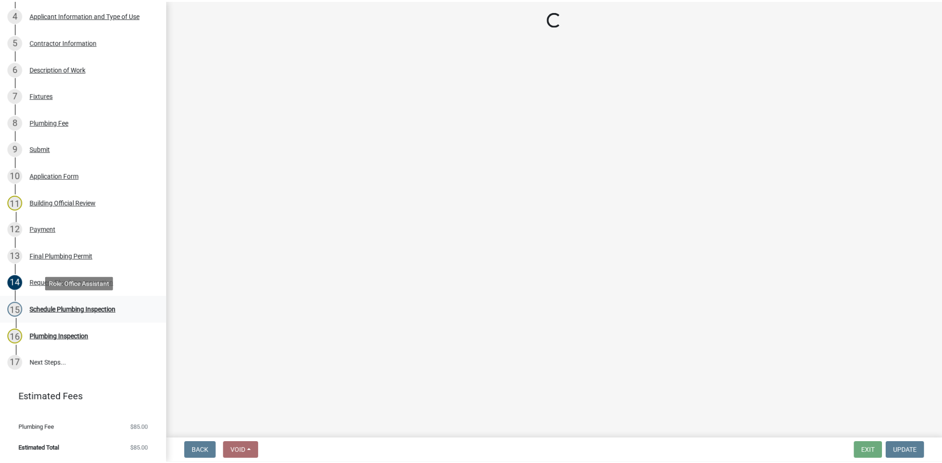
scroll to position [0, 0]
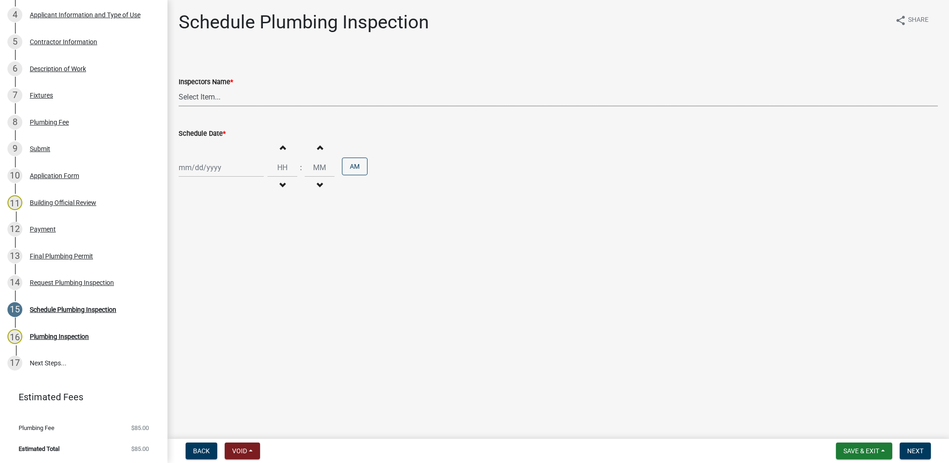
click at [229, 104] on select "Select Item... [DEMOGRAPHIC_DATA] (Indianola Other Inspector) T. Little ([PERSO…" at bounding box center [558, 96] width 759 height 19
select select "27b8dde7-9ed4-44e4-ae8e-5969b60be3e6"
click at [179, 87] on select "Select Item... [DEMOGRAPHIC_DATA] (Indianola Other Inspector) T. Little ([PERSO…" at bounding box center [558, 96] width 759 height 19
click at [239, 166] on div at bounding box center [221, 167] width 85 height 19
select select "10"
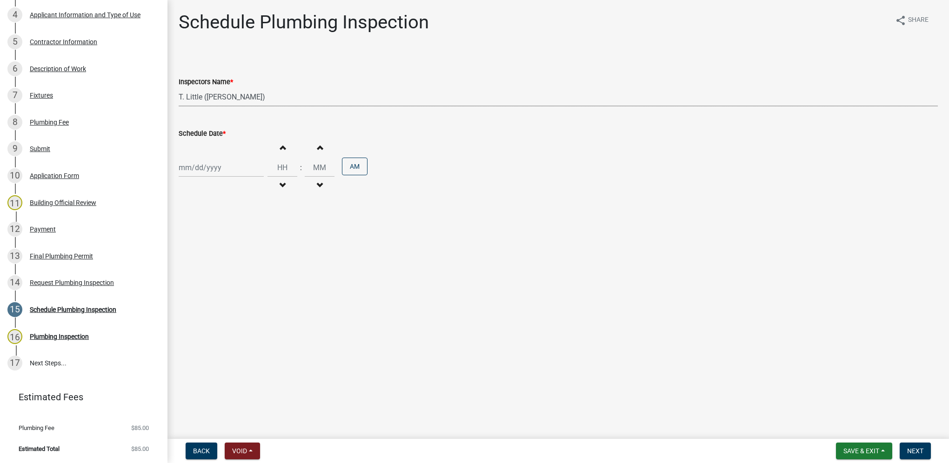
select select "2025"
click at [245, 246] on div "17" at bounding box center [247, 246] width 15 height 15
type input "[DATE]"
click at [272, 168] on input "Hours" at bounding box center [282, 167] width 30 height 19
type input "10"
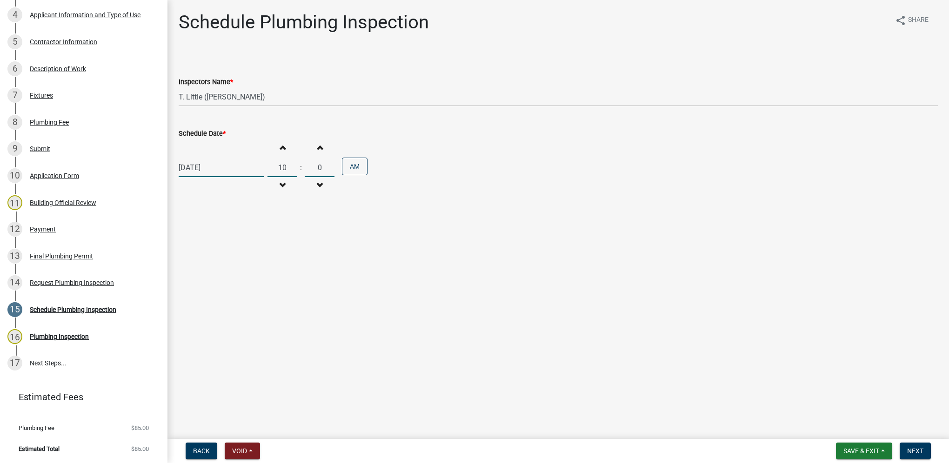
type input "00"
click at [912, 448] on span "Next" at bounding box center [915, 450] width 16 height 7
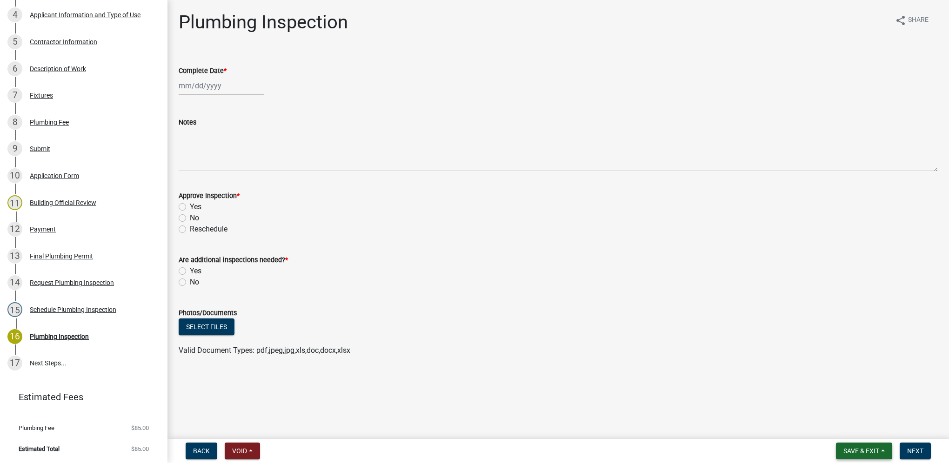
click at [844, 450] on span "Save & Exit" at bounding box center [861, 450] width 36 height 7
click at [842, 426] on button "Save & Exit" at bounding box center [854, 427] width 74 height 22
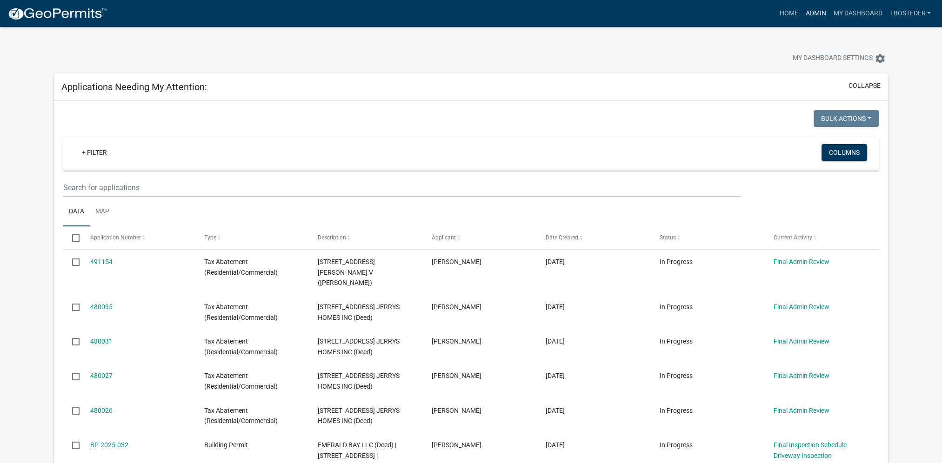
click at [813, 17] on link "Admin" at bounding box center [815, 14] width 28 height 18
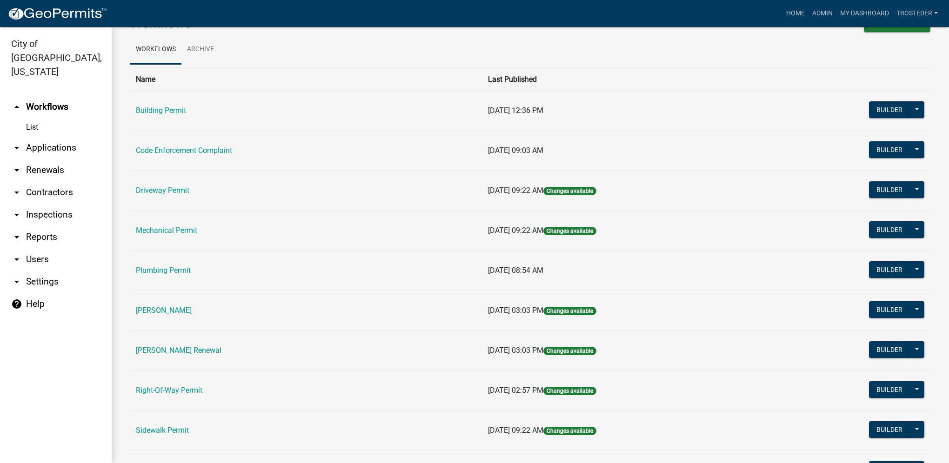
scroll to position [46, 0]
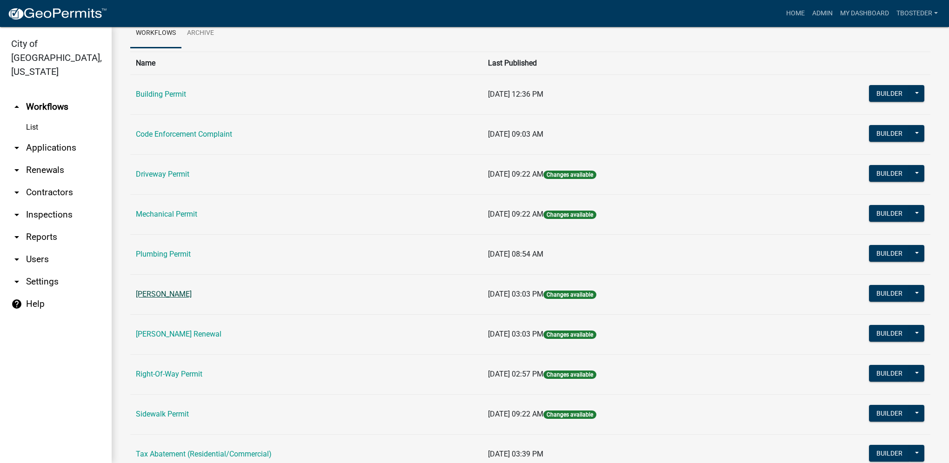
click at [192, 294] on link "[PERSON_NAME]" at bounding box center [164, 294] width 56 height 9
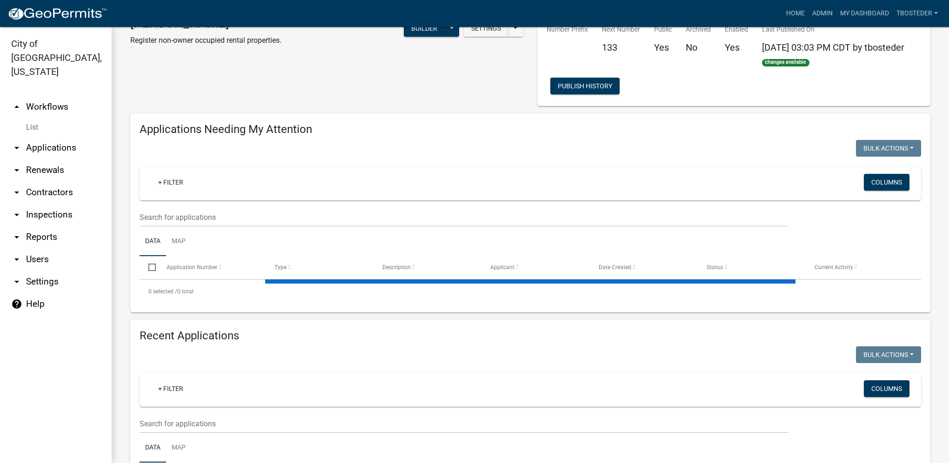
select select "1: 25"
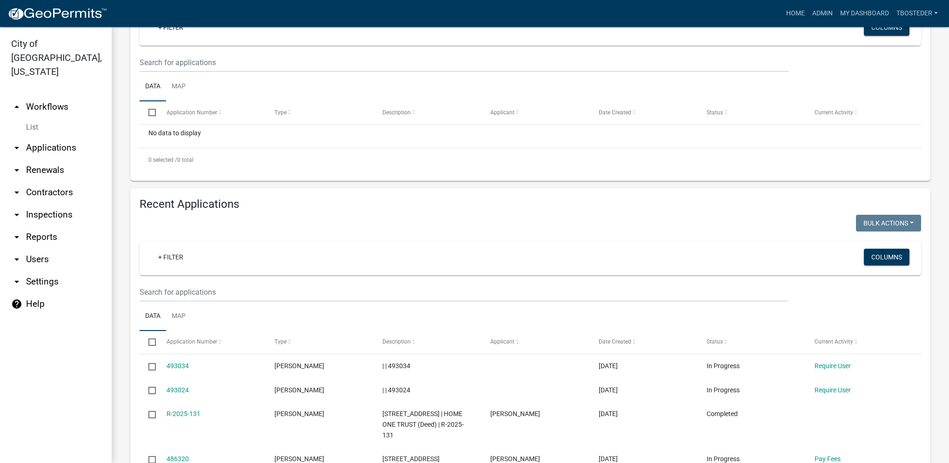
scroll to position [186, 0]
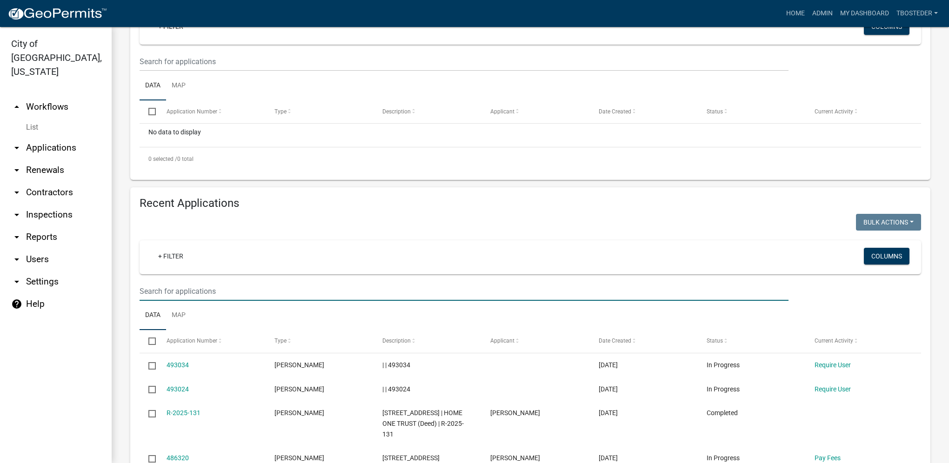
click at [199, 293] on input "text" at bounding box center [463, 291] width 649 height 19
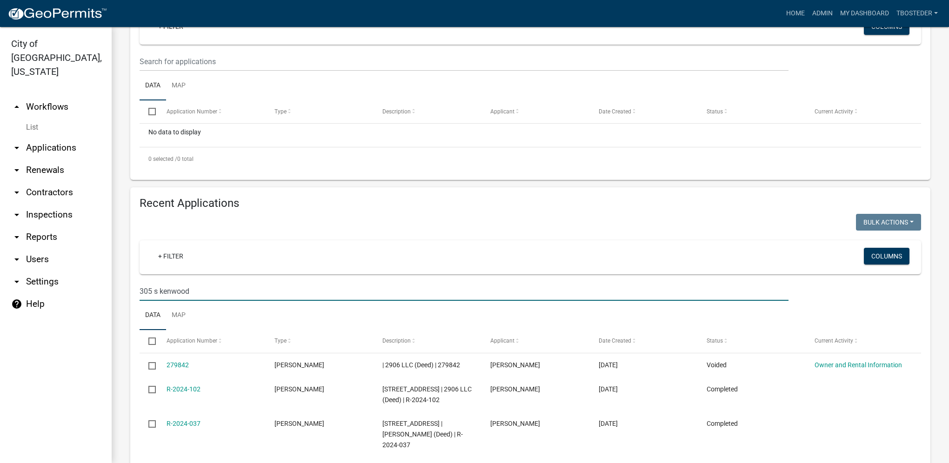
type input "305 s kenwood"
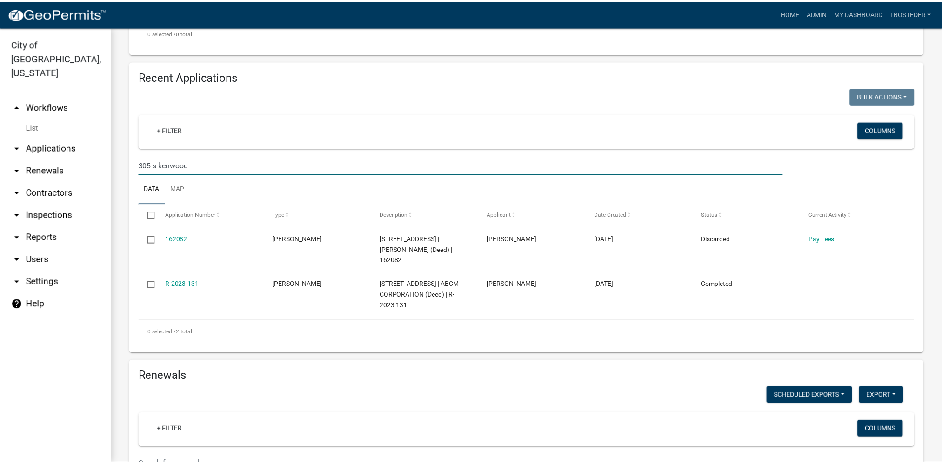
scroll to position [325, 0]
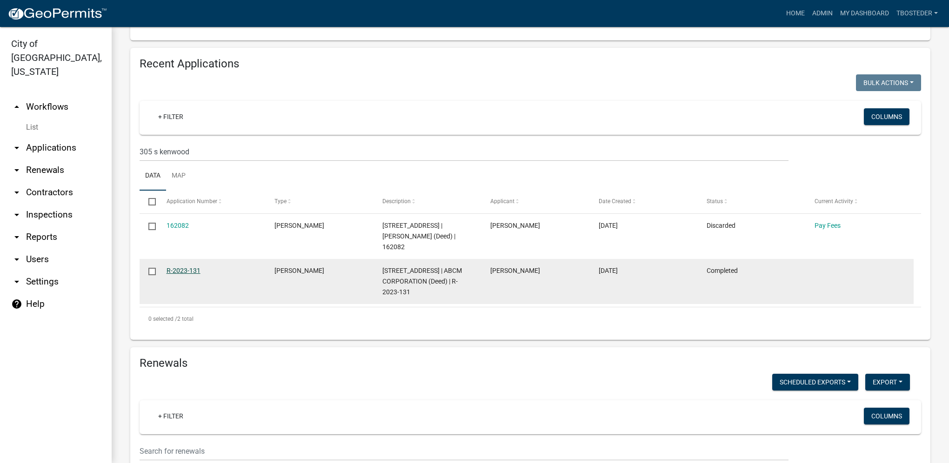
click at [199, 272] on link "R-2023-131" at bounding box center [183, 270] width 34 height 7
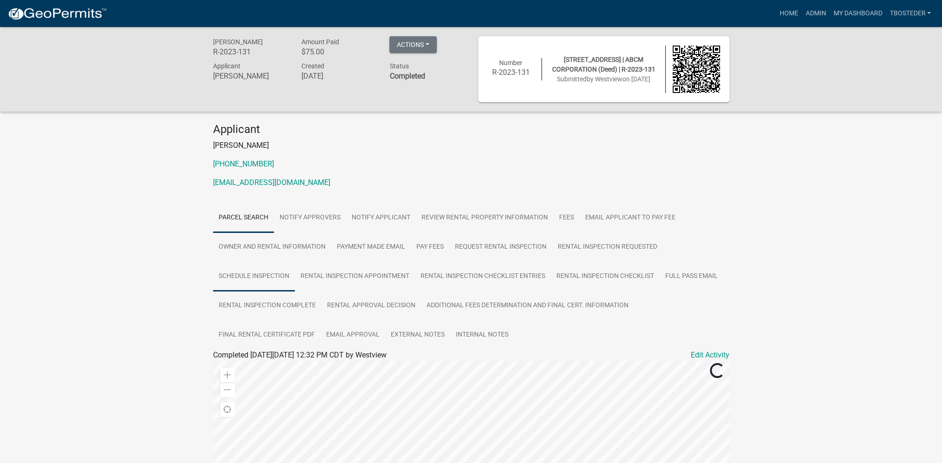
scroll to position [46, 0]
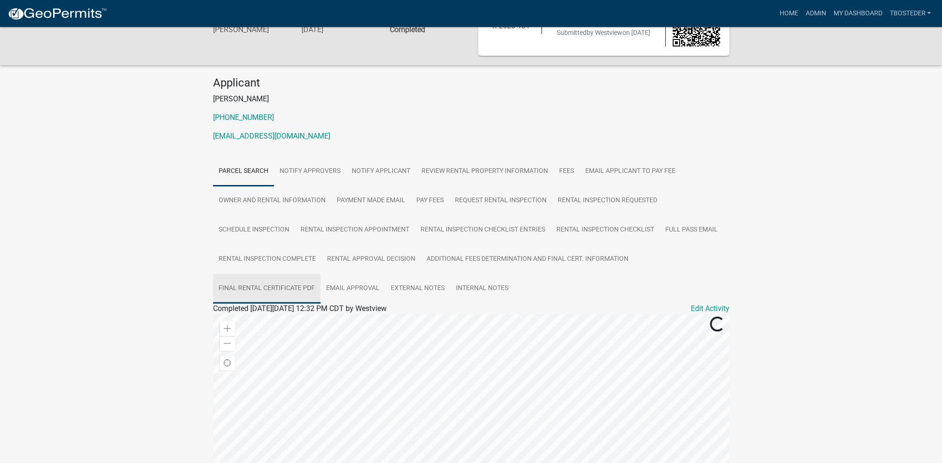
click at [242, 279] on link "Final Rental Certificate PDF" at bounding box center [266, 289] width 107 height 30
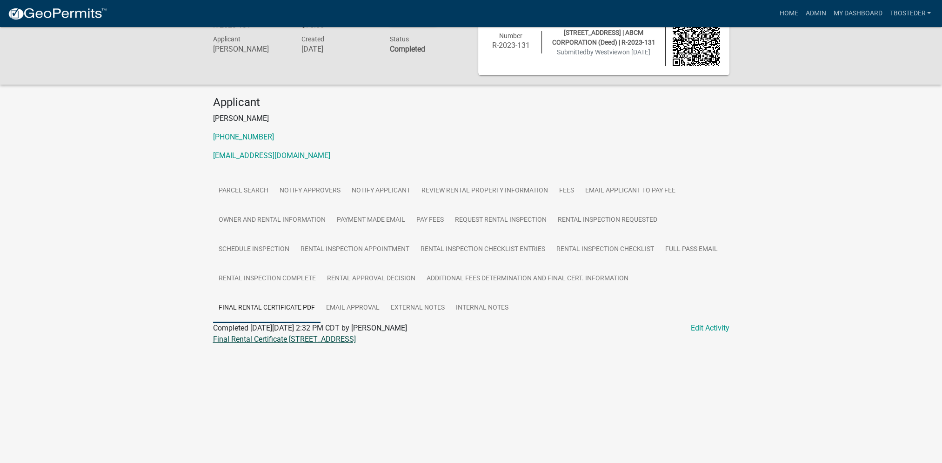
click at [266, 340] on link "Final Rental Certificate [STREET_ADDRESS]" at bounding box center [284, 339] width 143 height 9
click at [848, 15] on link "My Dashboard" at bounding box center [857, 14] width 56 height 18
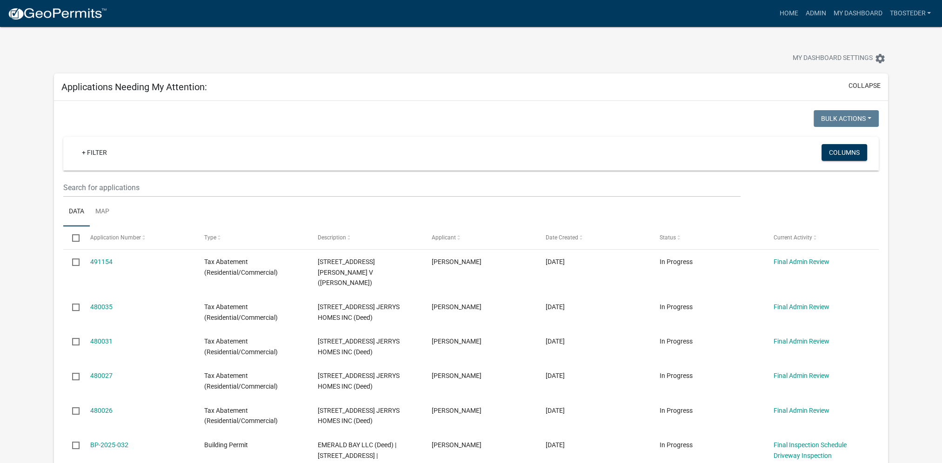
click at [730, 39] on div "My Dashboard Settings settings" at bounding box center [471, 48] width 848 height 43
click at [812, 8] on link "Admin" at bounding box center [815, 14] width 28 height 18
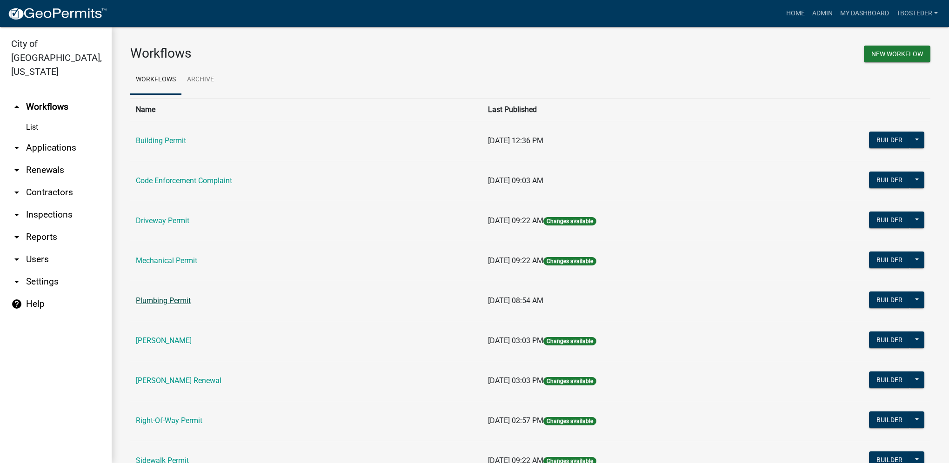
click at [177, 305] on link "Plumbing Permit" at bounding box center [163, 300] width 55 height 9
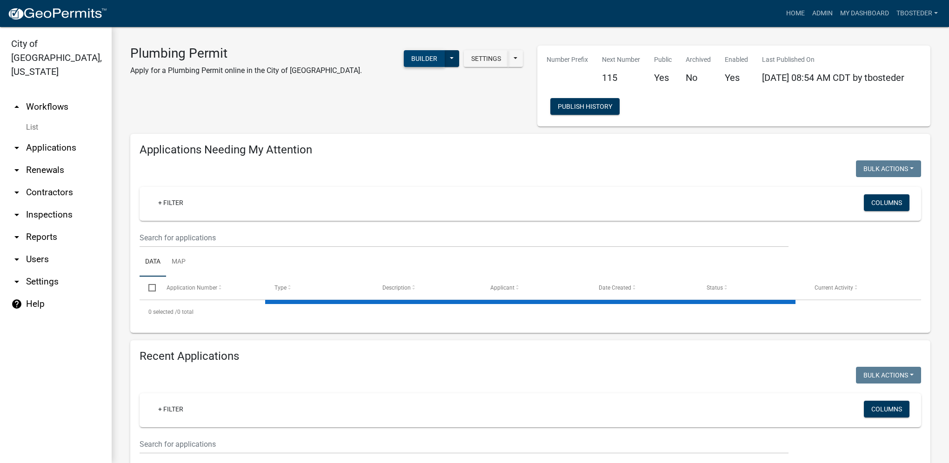
select select "1: 25"
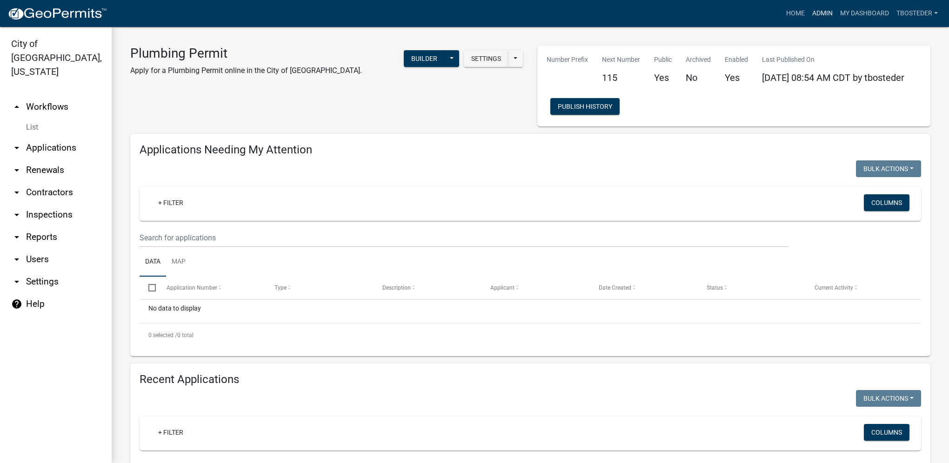
click at [815, 13] on link "Admin" at bounding box center [822, 14] width 28 height 18
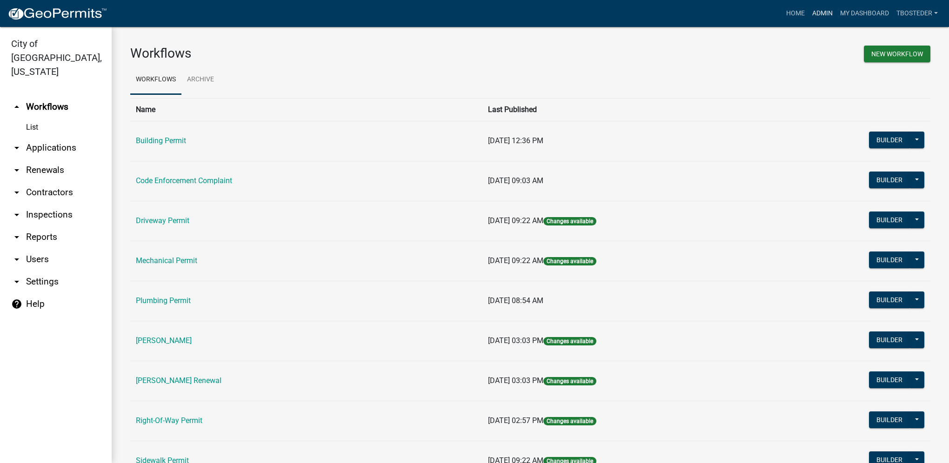
scroll to position [46, 0]
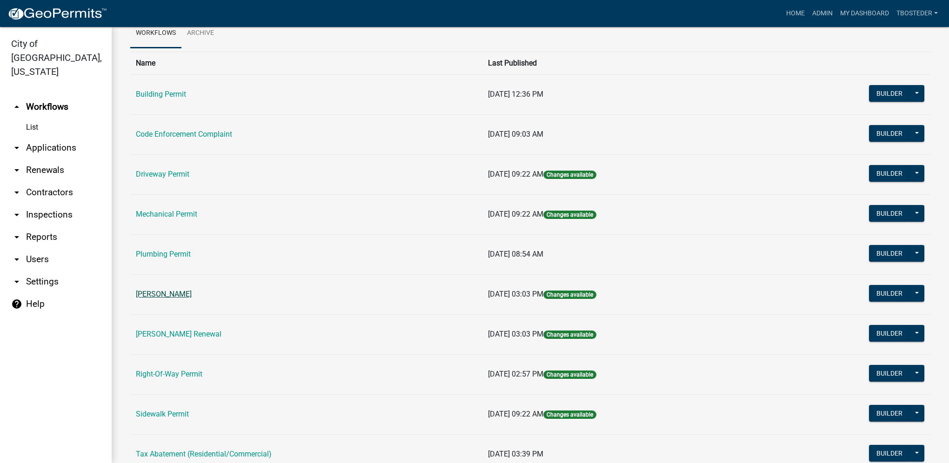
click at [187, 296] on link "[PERSON_NAME]" at bounding box center [164, 294] width 56 height 9
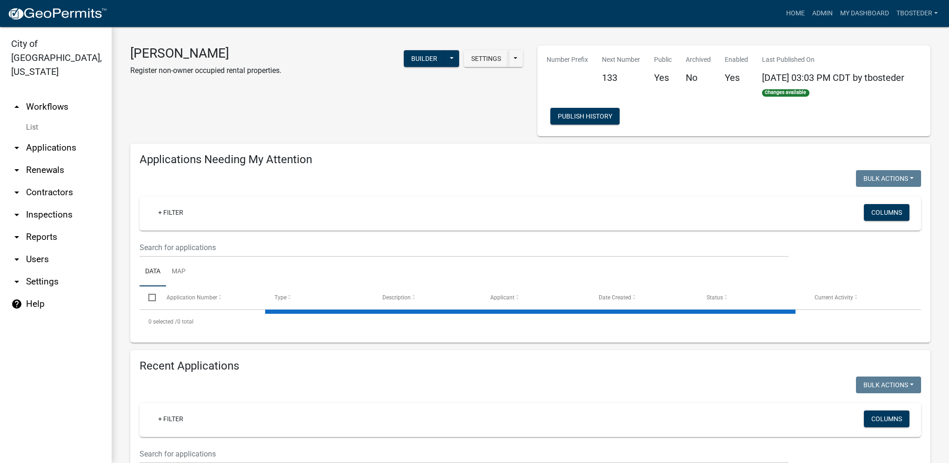
select select "1: 25"
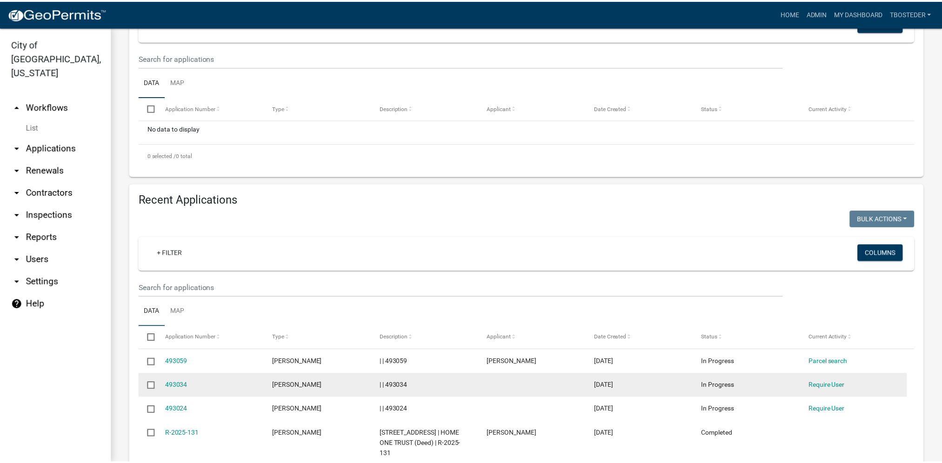
scroll to position [232, 0]
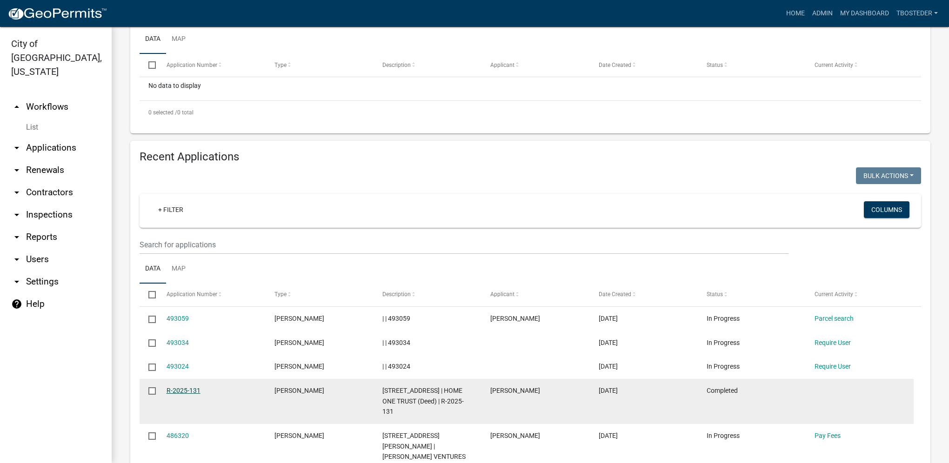
click at [189, 394] on link "R-2025-131" at bounding box center [183, 390] width 34 height 7
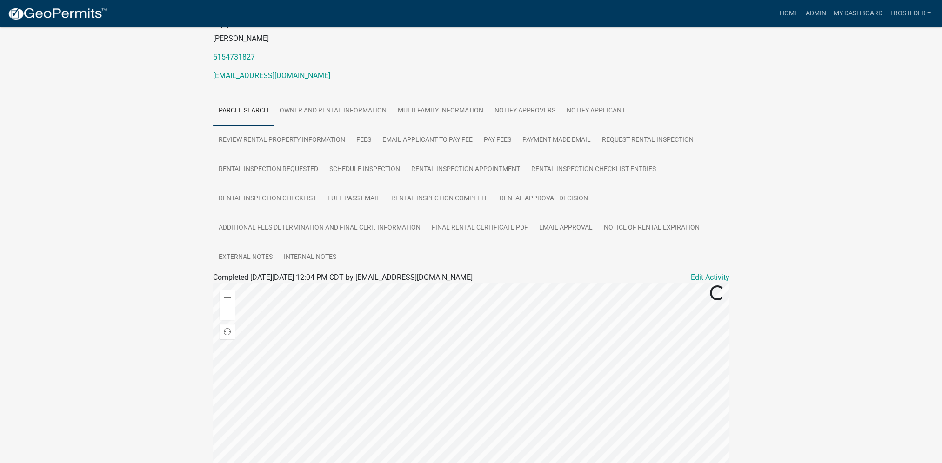
scroll to position [253, 0]
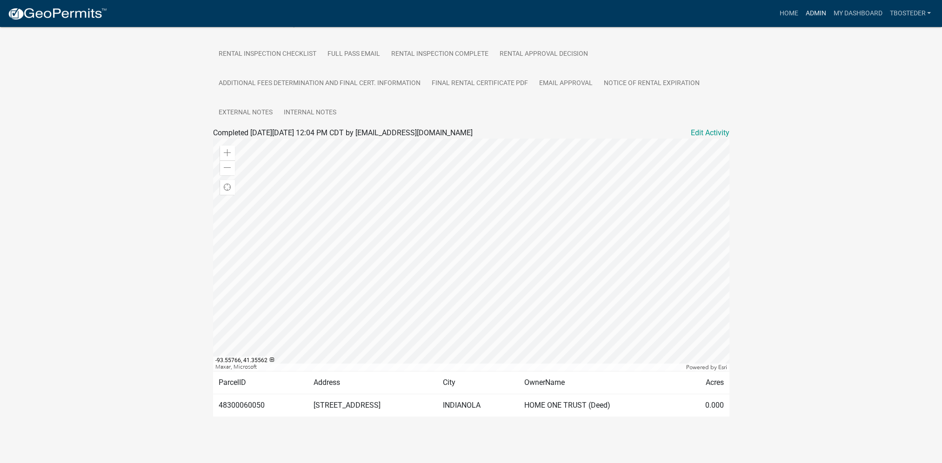
click at [819, 16] on link "Admin" at bounding box center [815, 14] width 28 height 18
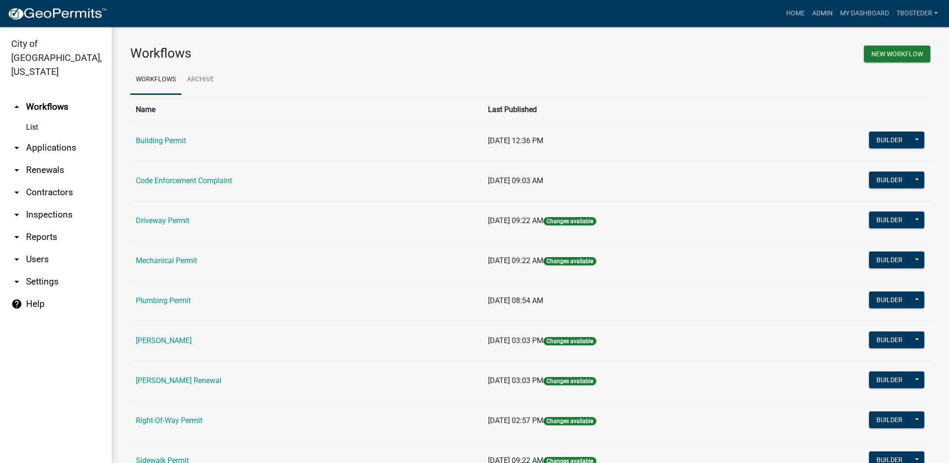
click at [192, 338] on link "[PERSON_NAME]" at bounding box center [164, 340] width 56 height 9
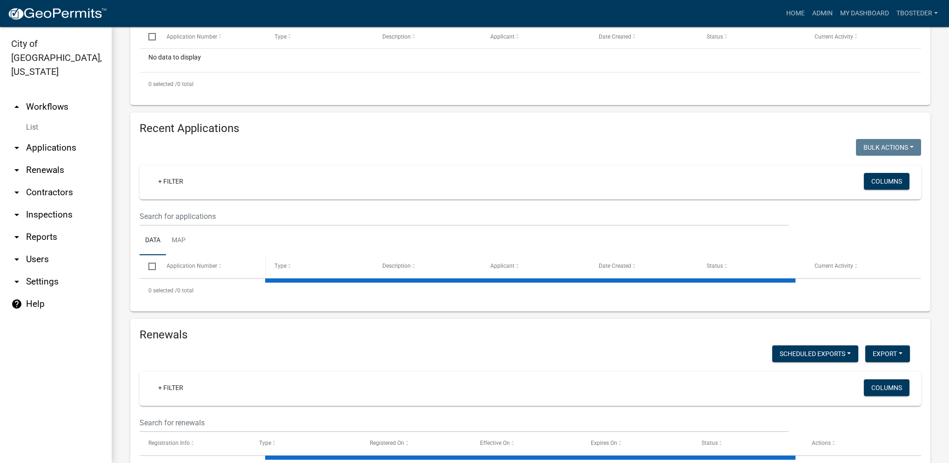
select select "1: 25"
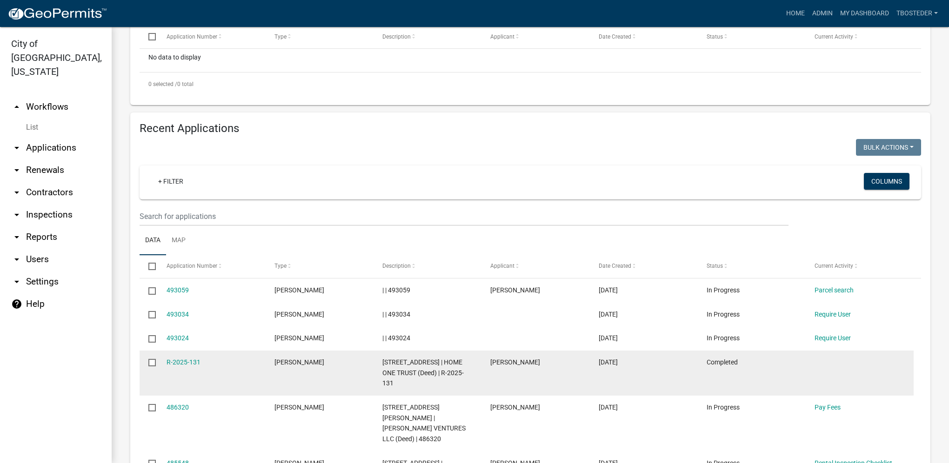
scroll to position [279, 0]
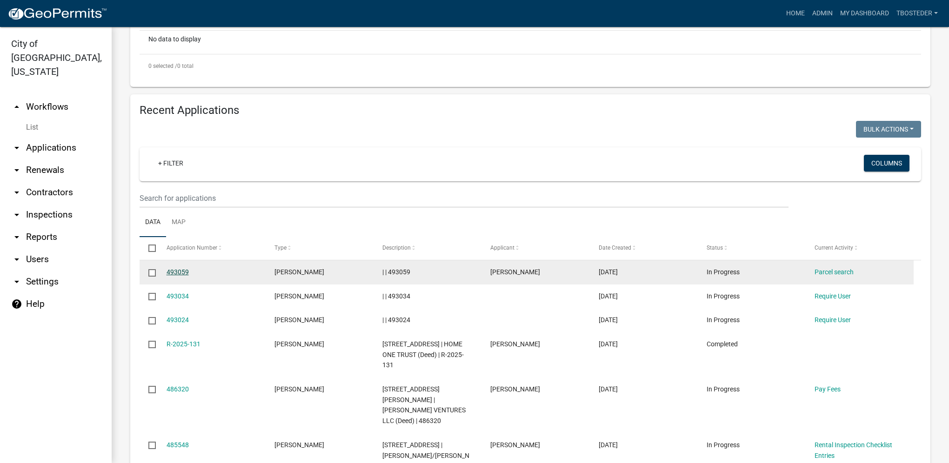
click at [186, 274] on link "493059" at bounding box center [177, 271] width 22 height 7
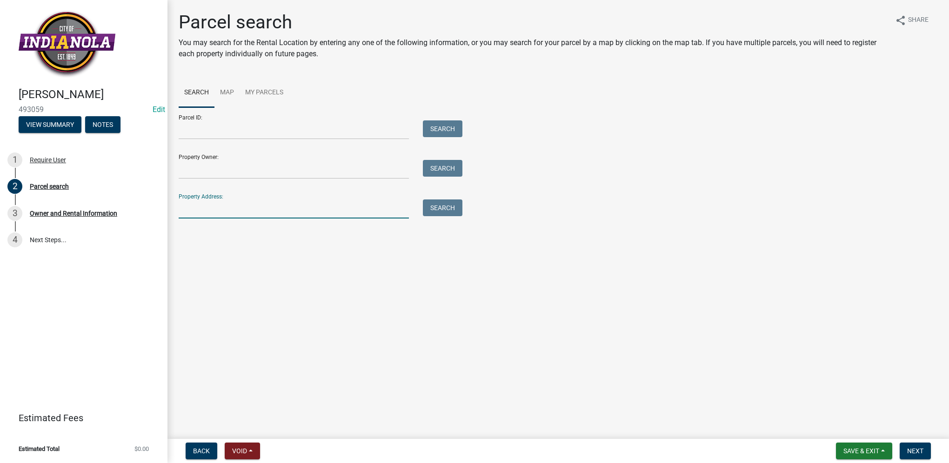
click at [227, 211] on input "Property Address:" at bounding box center [294, 208] width 230 height 19
type input "305 s kenwood"
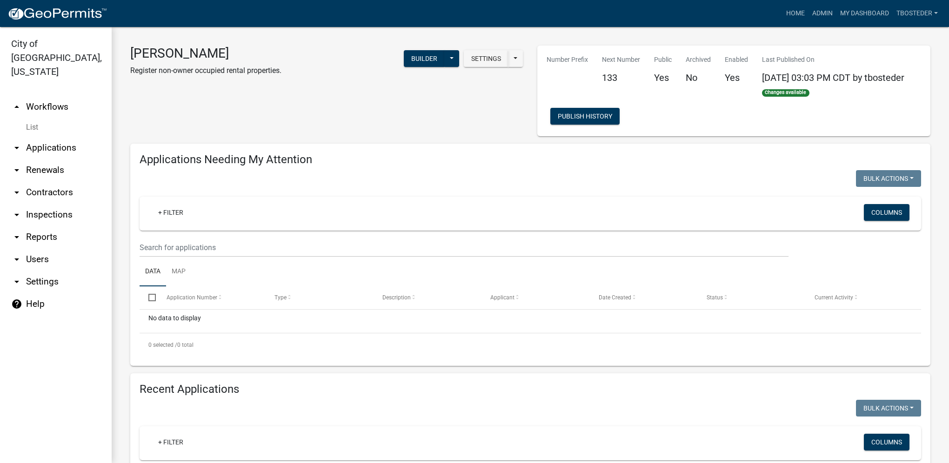
select select "1: 25"
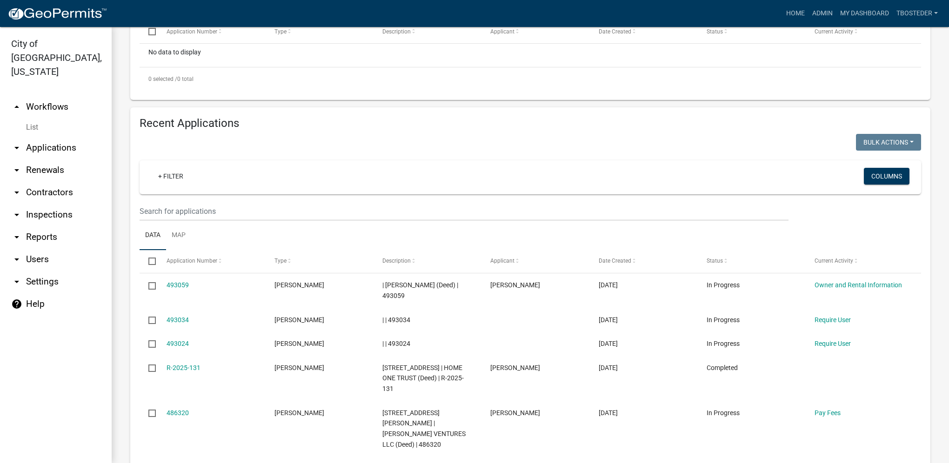
scroll to position [372, 0]
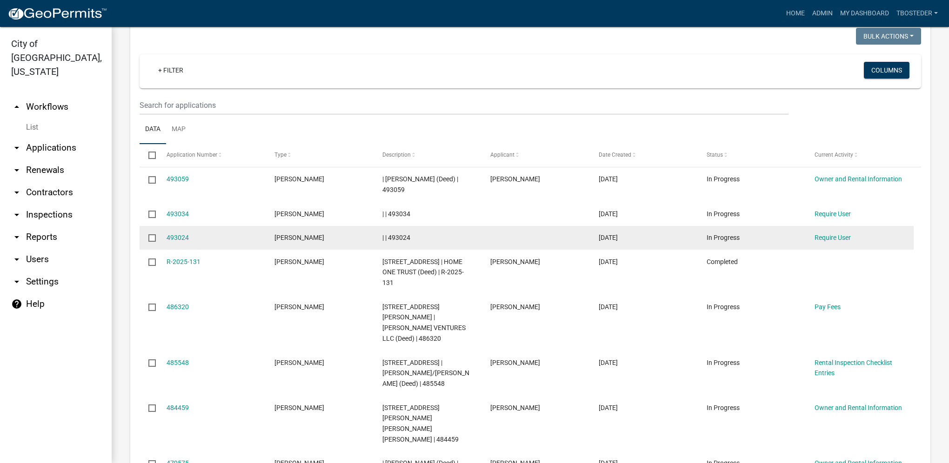
click at [154, 238] on input "checkbox" at bounding box center [151, 237] width 6 height 6
checkbox input "true"
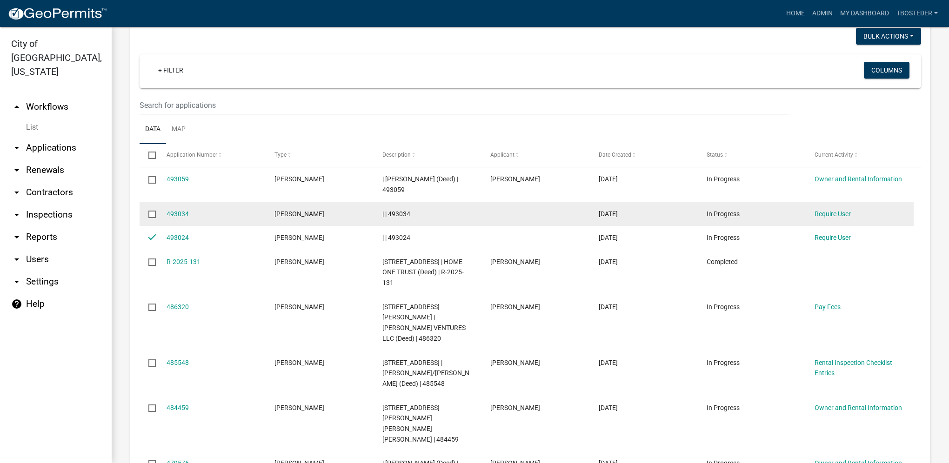
click at [153, 217] on input "checkbox" at bounding box center [151, 214] width 6 height 6
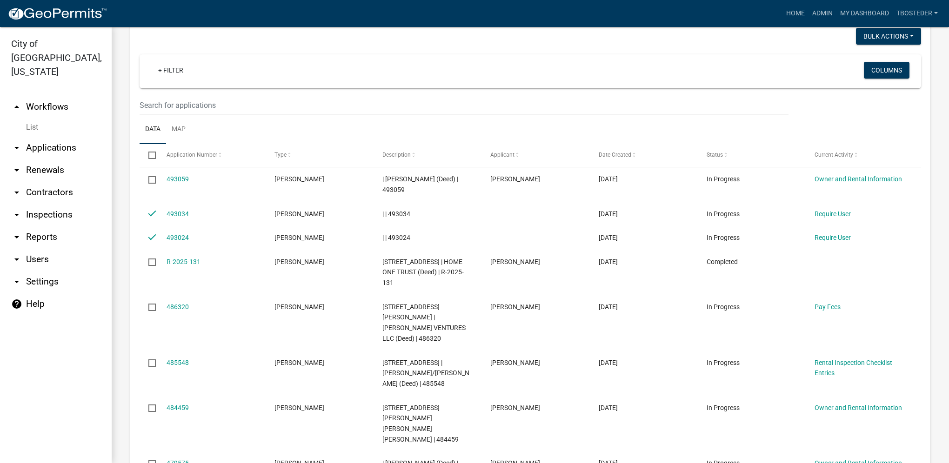
click at [856, 29] on div "Bulk Actions Void Expire Lock Withdraw" at bounding box center [888, 37] width 65 height 19
click at [856, 32] on button "Bulk Actions" at bounding box center [888, 36] width 65 height 17
click at [861, 60] on button "Void" at bounding box center [883, 60] width 74 height 22
checkbox input "false"
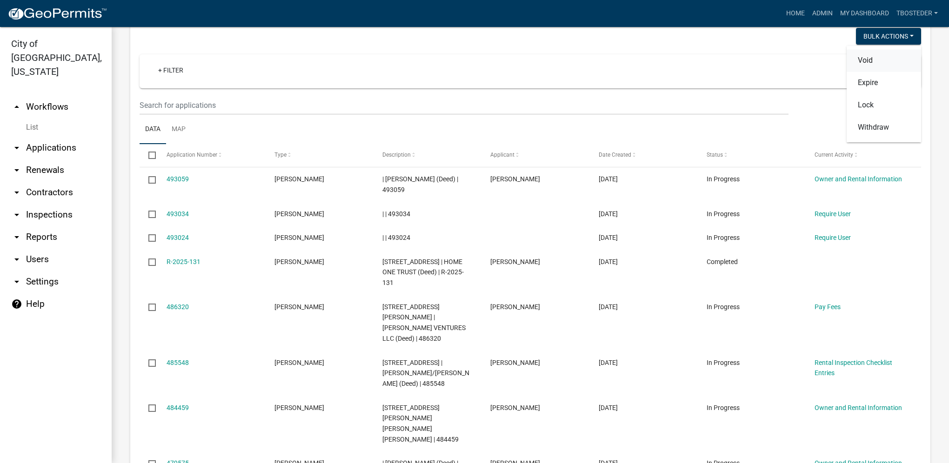
checkbox input "false"
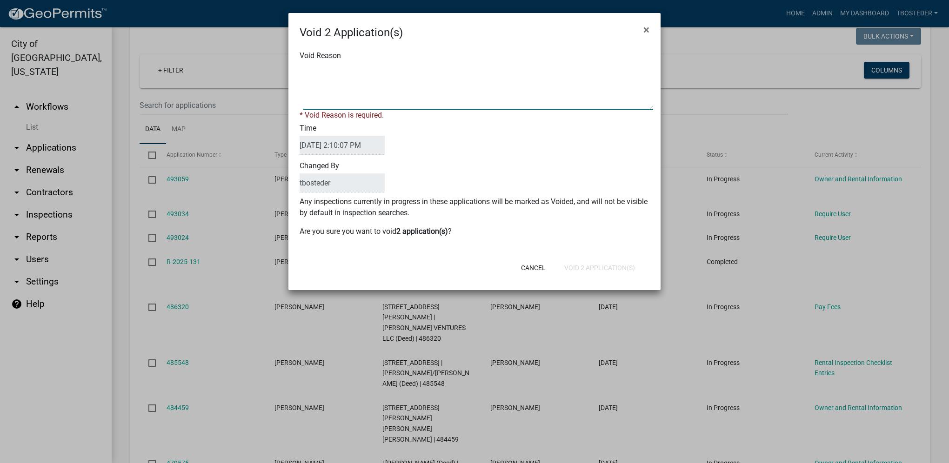
click at [354, 94] on textarea "Void Reason" at bounding box center [478, 86] width 350 height 46
type textarea "incomplete"
click at [577, 264] on button "Void 2 Application(s)" at bounding box center [600, 267] width 86 height 17
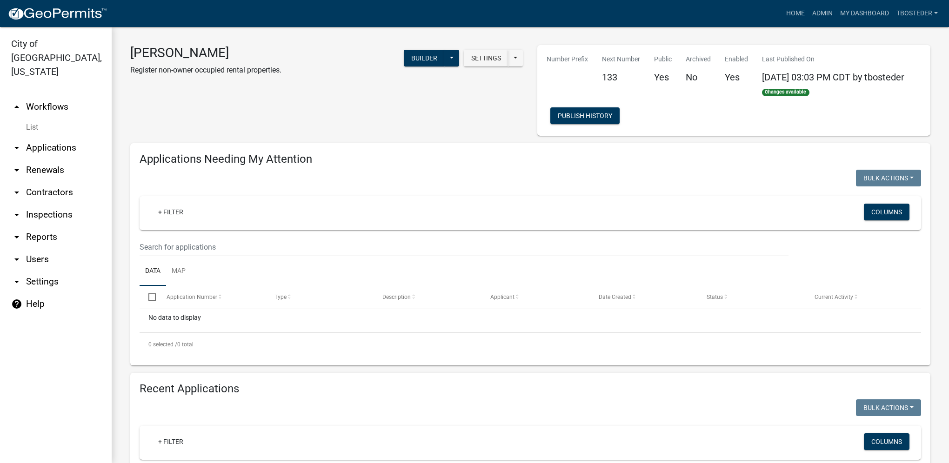
scroll to position [0, 0]
click at [856, 17] on link "My Dashboard" at bounding box center [864, 14] width 56 height 18
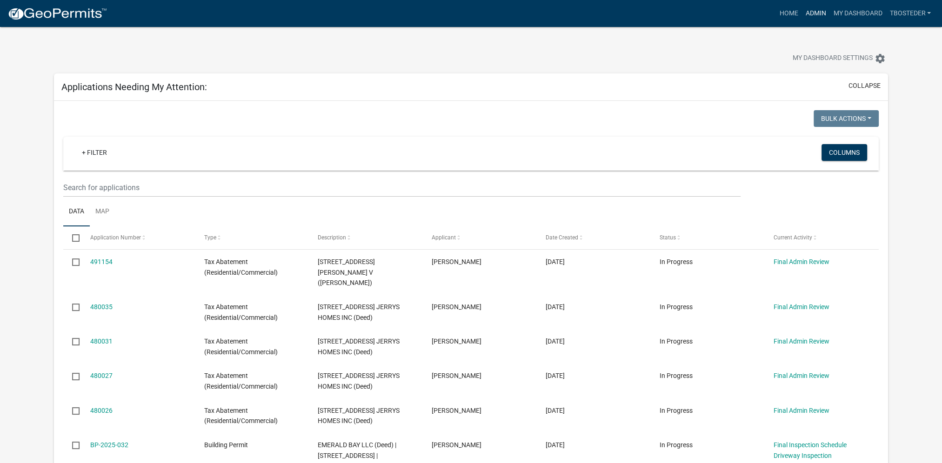
click at [817, 15] on link "Admin" at bounding box center [815, 14] width 28 height 18
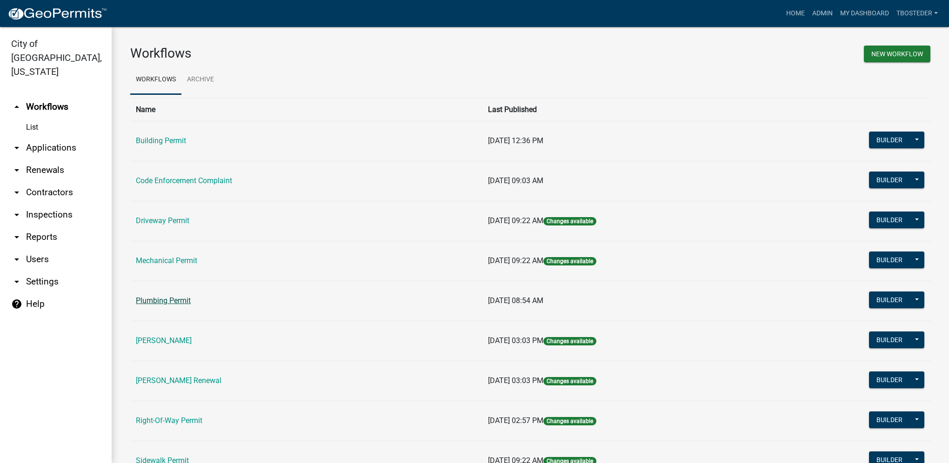
click at [149, 302] on link "Plumbing Permit" at bounding box center [163, 300] width 55 height 9
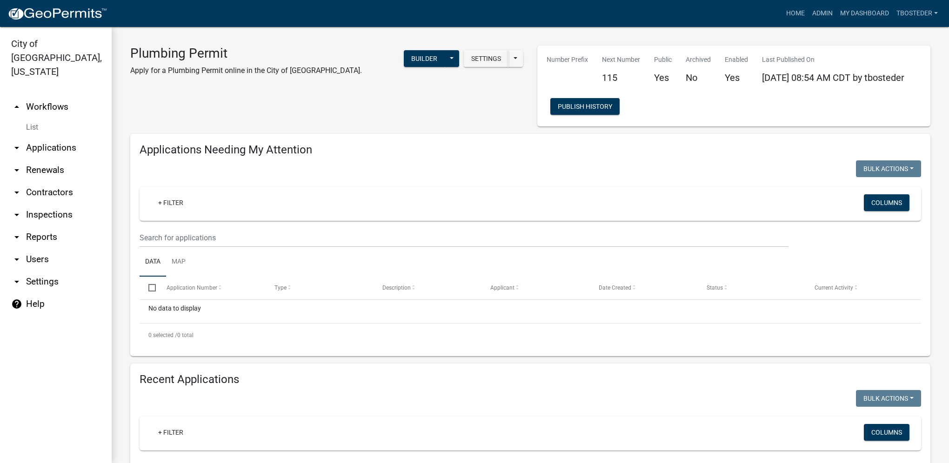
select select "1: 25"
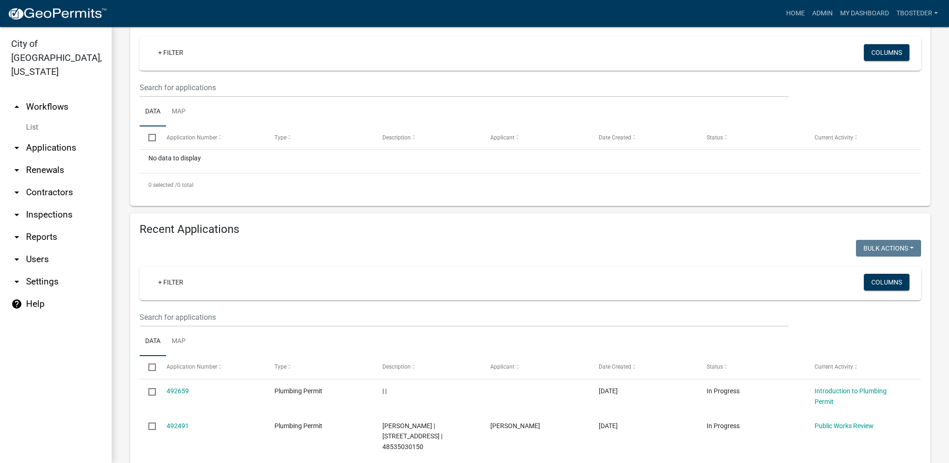
scroll to position [186, 0]
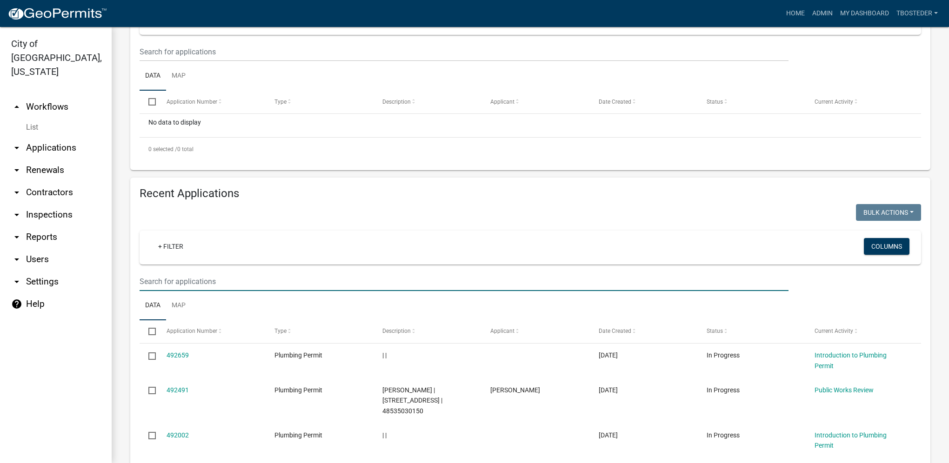
click at [207, 278] on input "text" at bounding box center [463, 281] width 649 height 19
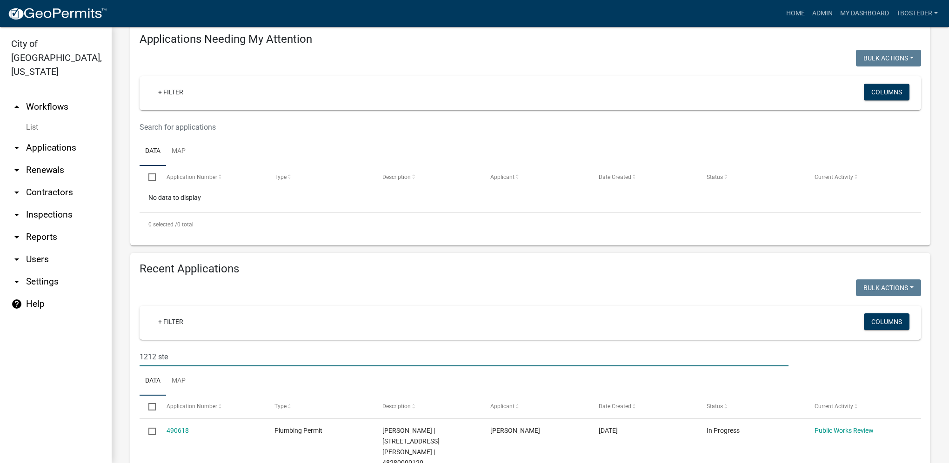
scroll to position [157, 0]
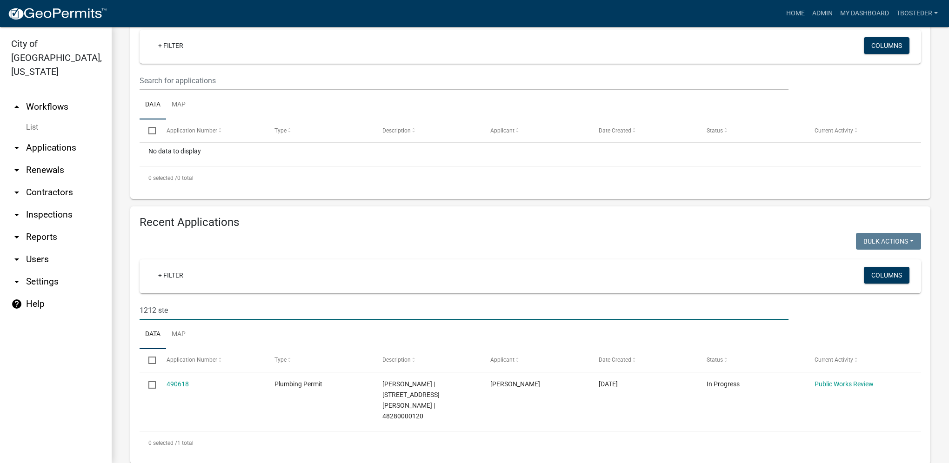
drag, startPoint x: 195, startPoint y: 311, endPoint x: 131, endPoint y: 316, distance: 64.3
click at [131, 316] on div "Recent Applications Bulk Actions Void Expire Lock Withdraw + Filter Columns 121…" at bounding box center [530, 335] width 800 height 258
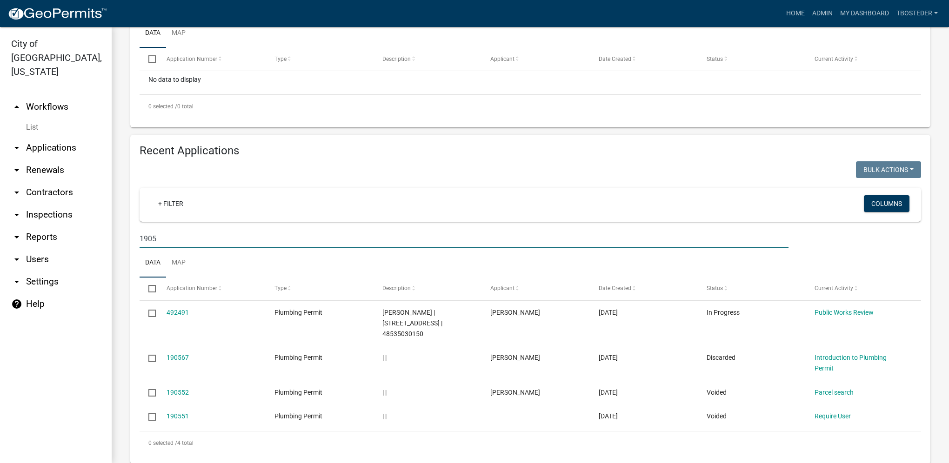
scroll to position [239, 0]
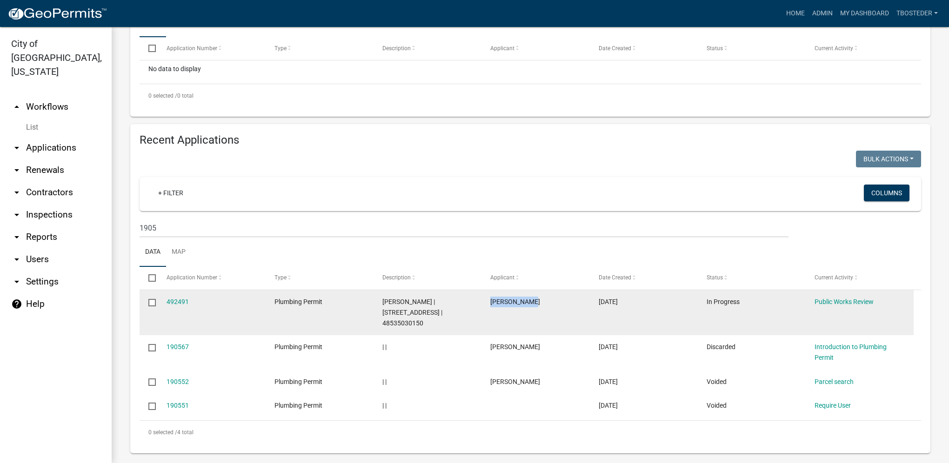
drag, startPoint x: 486, startPoint y: 302, endPoint x: 549, endPoint y: 304, distance: 62.8
click at [549, 304] on datatable-body-cell "[PERSON_NAME]" at bounding box center [535, 312] width 108 height 45
drag, startPoint x: 549, startPoint y: 304, endPoint x: 528, endPoint y: 307, distance: 21.2
copy span "[PERSON_NAME]"
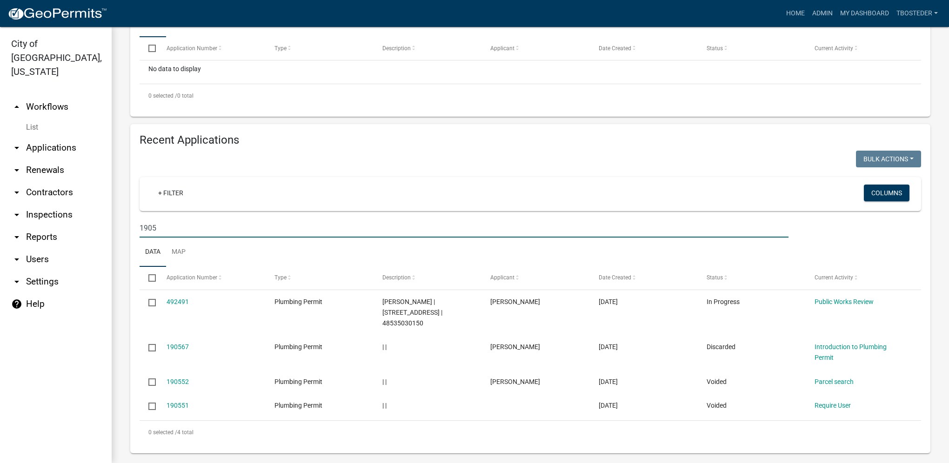
drag, startPoint x: 138, startPoint y: 226, endPoint x: 106, endPoint y: 194, distance: 45.4
click at [96, 224] on div "City of [GEOGRAPHIC_DATA], [US_STATE] arrow_drop_up Workflows List arrow_drop_d…" at bounding box center [474, 245] width 949 height 436
paste input "[ { "value": { "activity": { "routing": [ { "$id": "1", "targetId": "0b924421-b…"
type input "[ { "value": { "activity": { "routing": [ { "$id": "1", "targetId": "0b924421-b…"
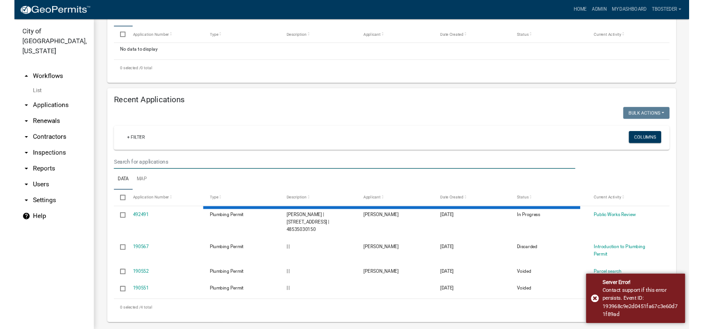
scroll to position [0, 0]
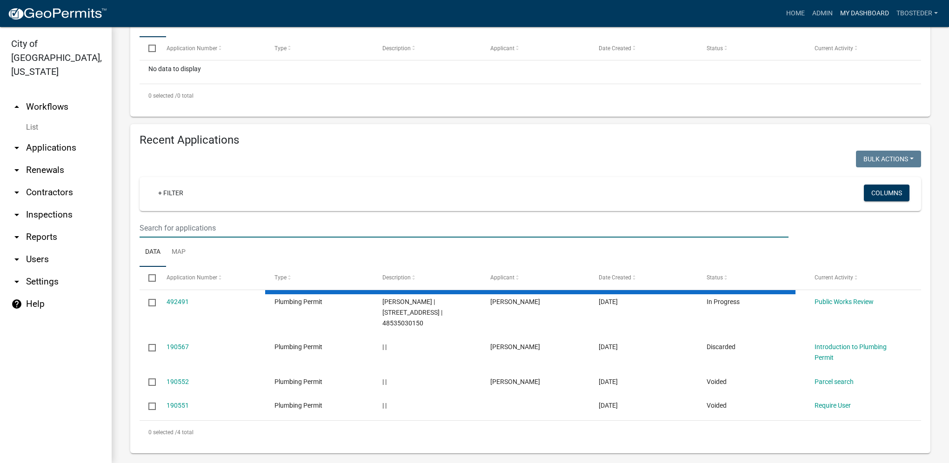
click at [863, 16] on link "My Dashboard" at bounding box center [864, 14] width 56 height 18
